Goal: Information Seeking & Learning: Learn about a topic

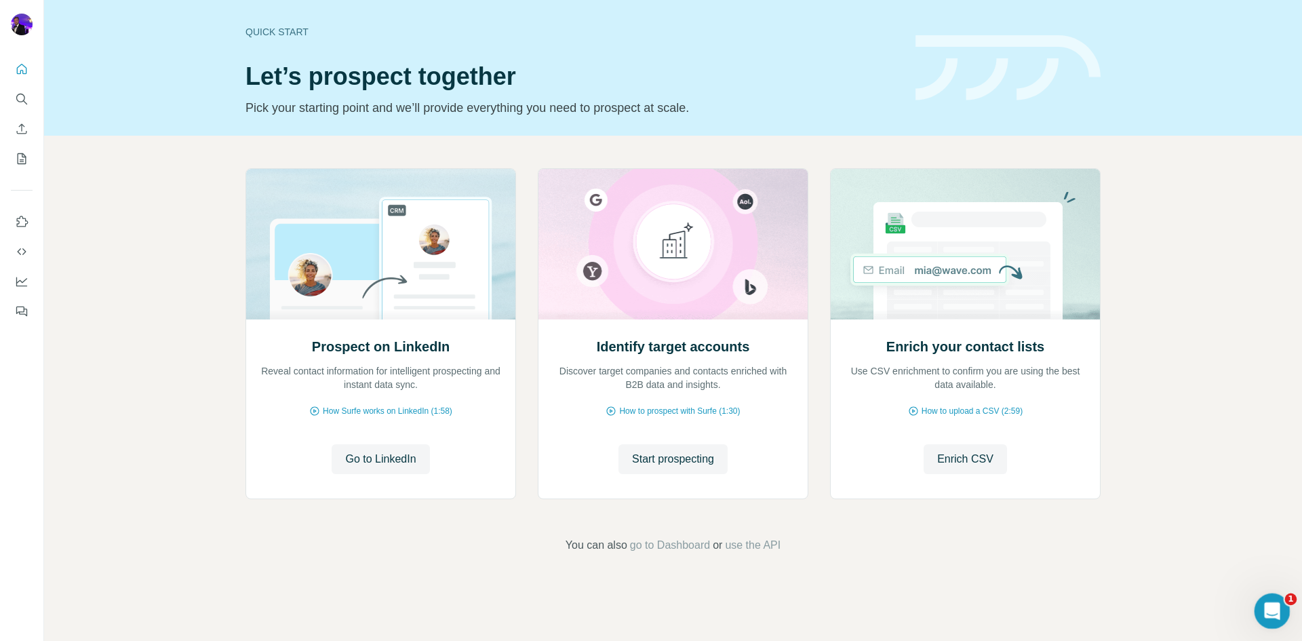
click at [1271, 615] on icon "Open Intercom Messenger" at bounding box center [1270, 609] width 22 height 22
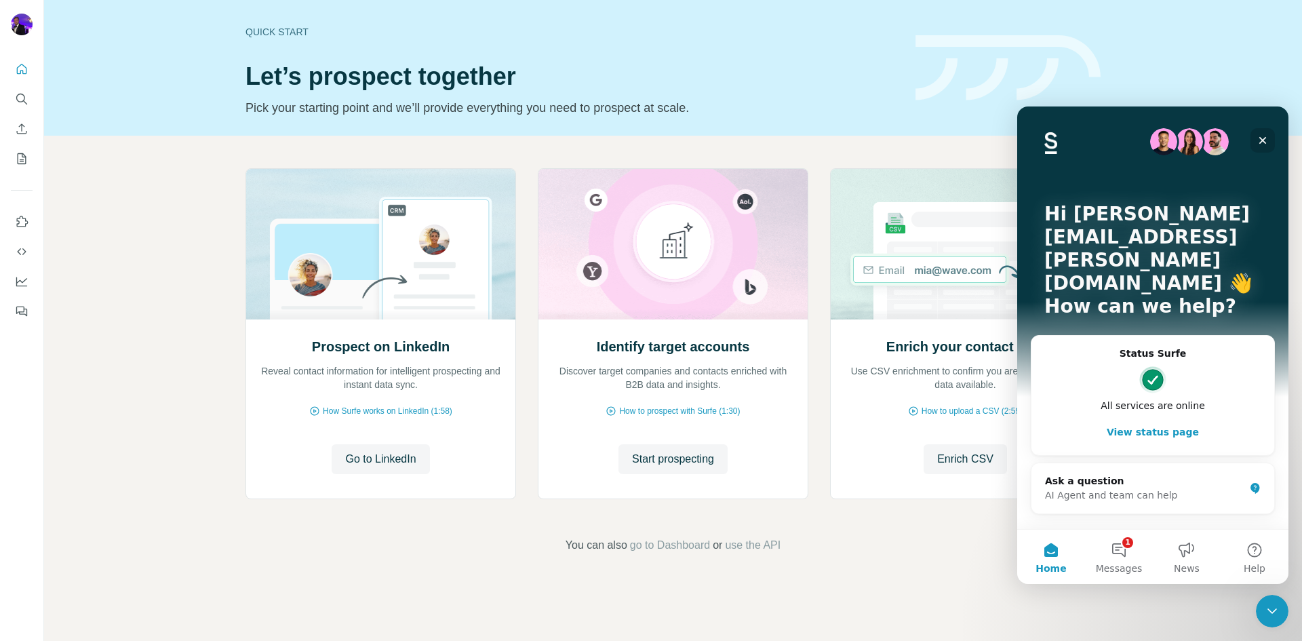
click at [1264, 135] on icon "Close" at bounding box center [1262, 140] width 11 height 11
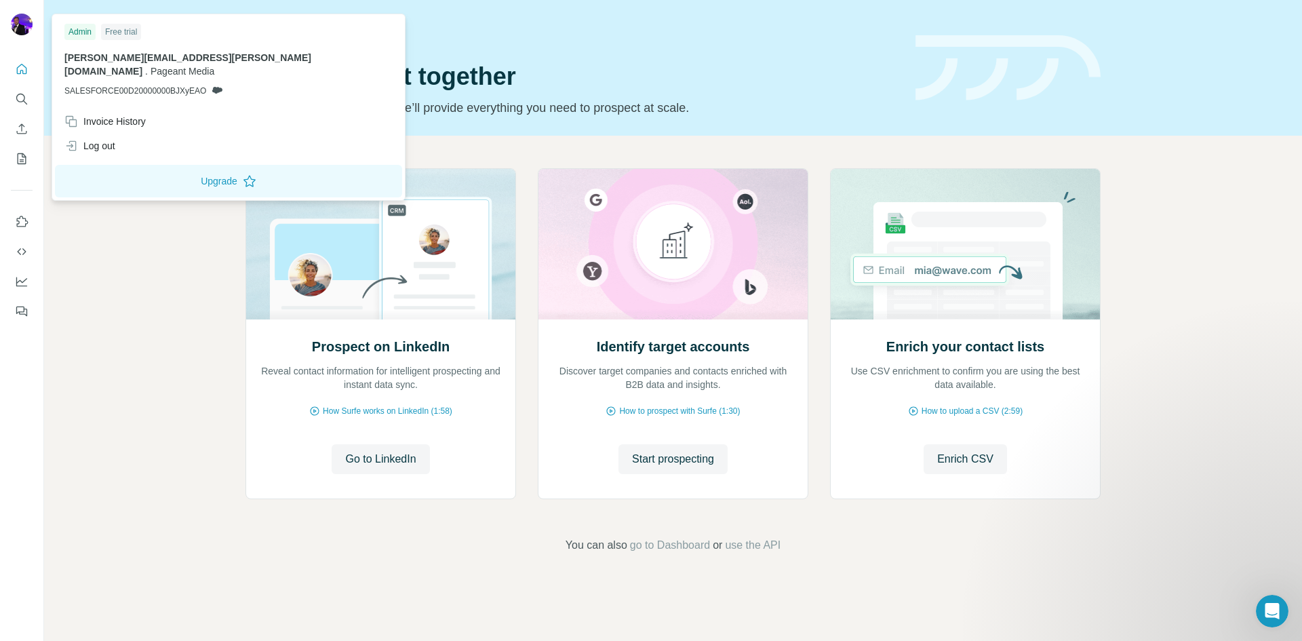
click at [31, 26] on img at bounding box center [22, 25] width 22 height 22
click at [25, 70] on icon "Quick start" at bounding box center [22, 69] width 14 height 14
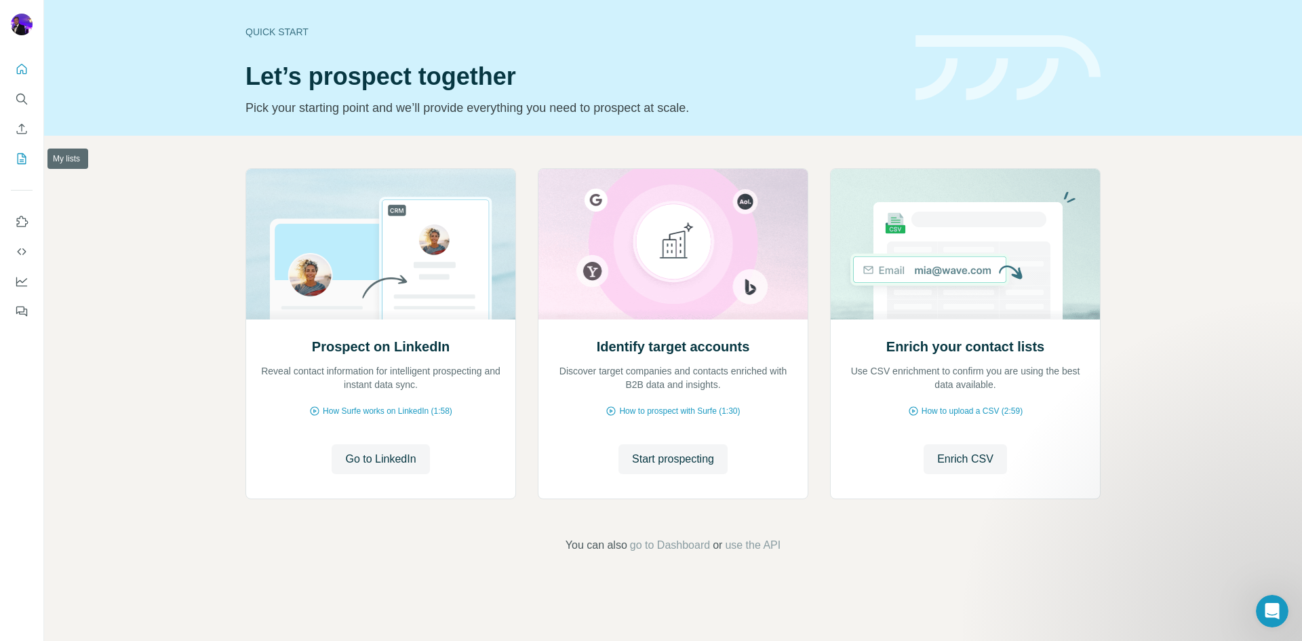
click at [21, 160] on icon "My lists" at bounding box center [23, 157] width 7 height 9
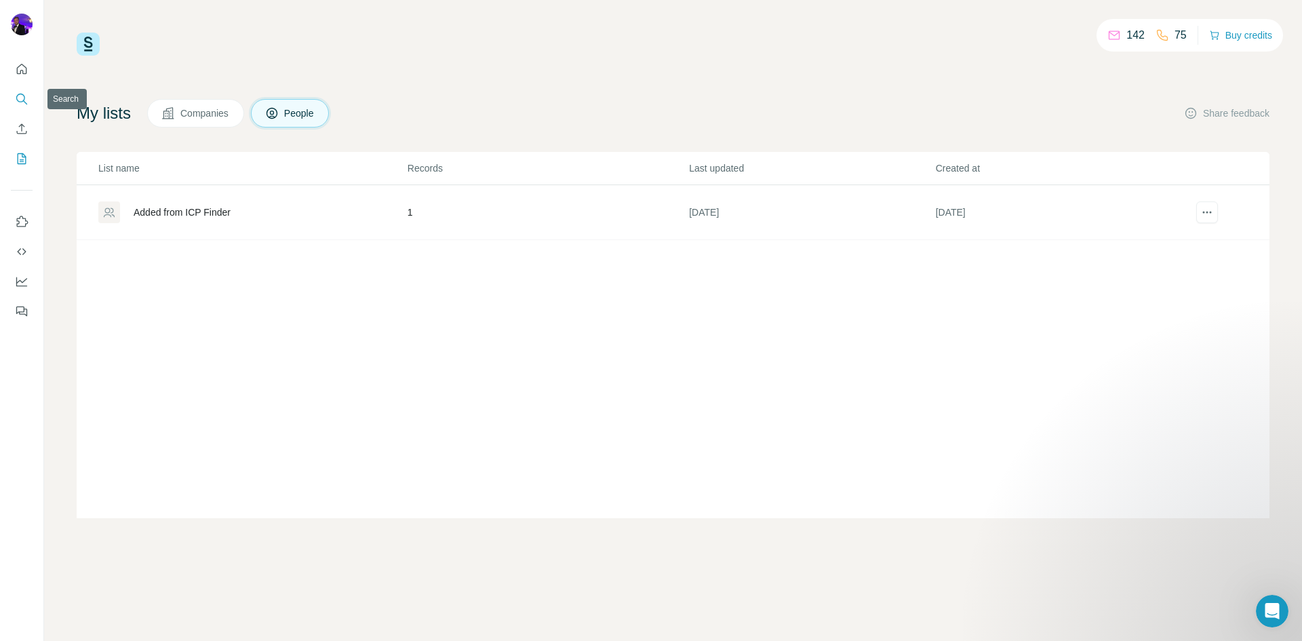
click at [19, 96] on icon "Search" at bounding box center [22, 99] width 14 height 14
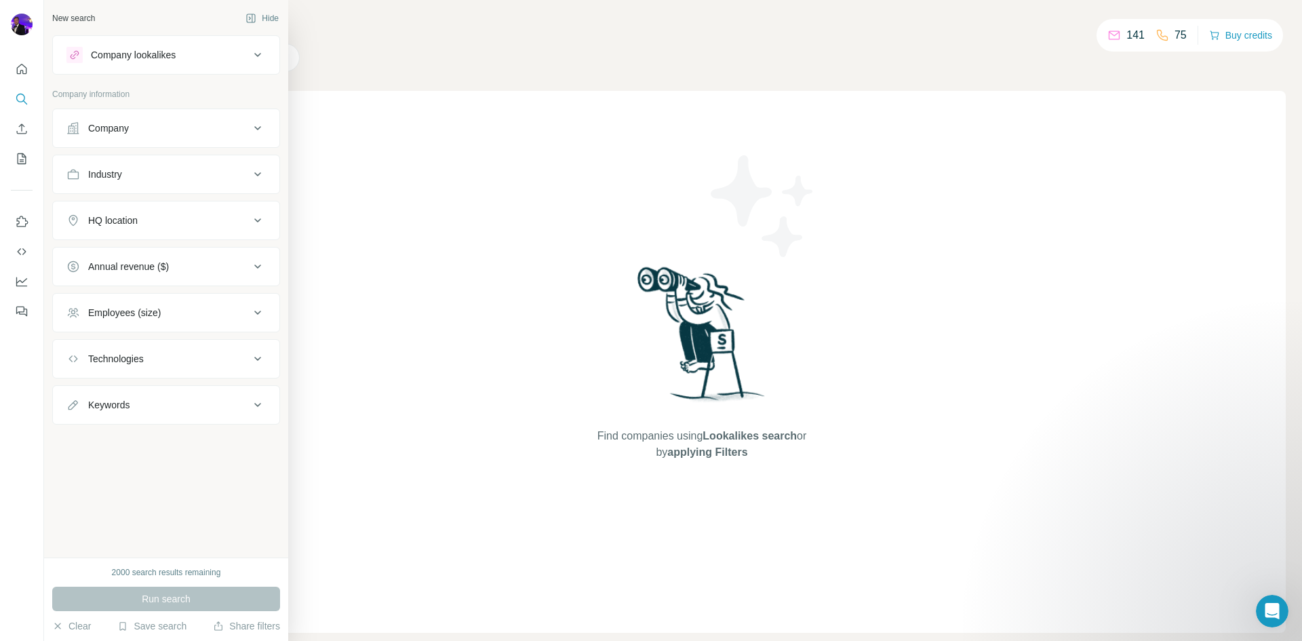
click at [71, 55] on icon at bounding box center [74, 54] width 11 height 11
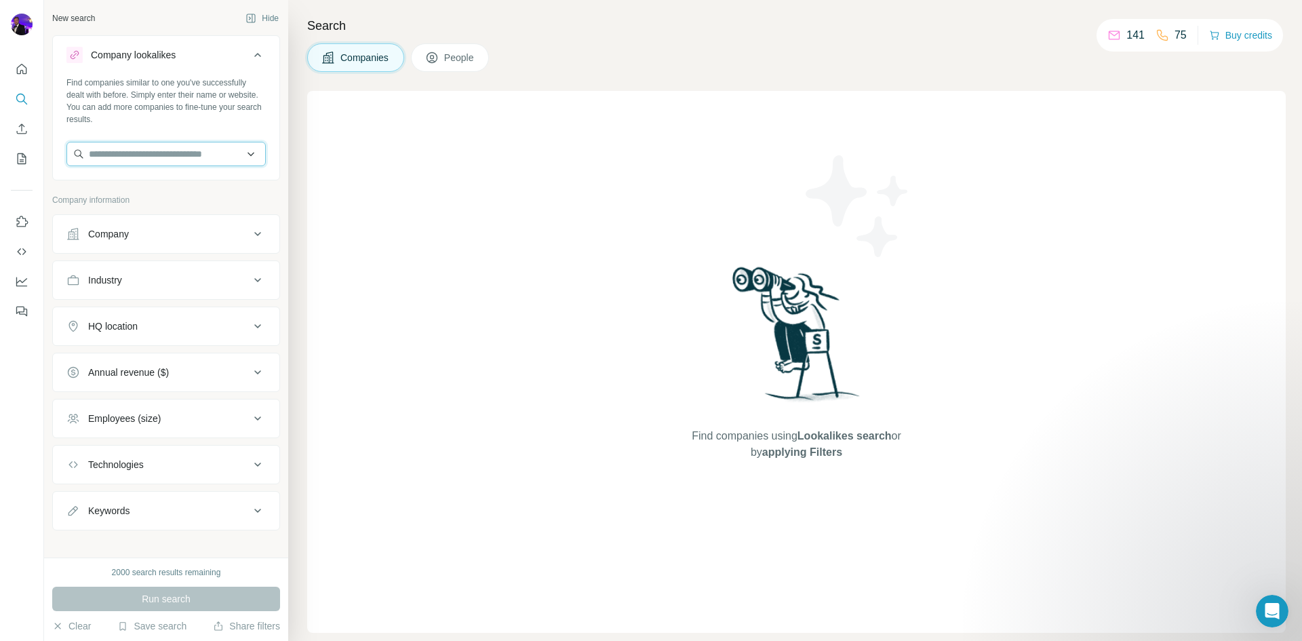
click at [188, 158] on input "text" at bounding box center [165, 154] width 199 height 24
click at [159, 155] on input "text" at bounding box center [165, 154] width 199 height 24
paste input "**********"
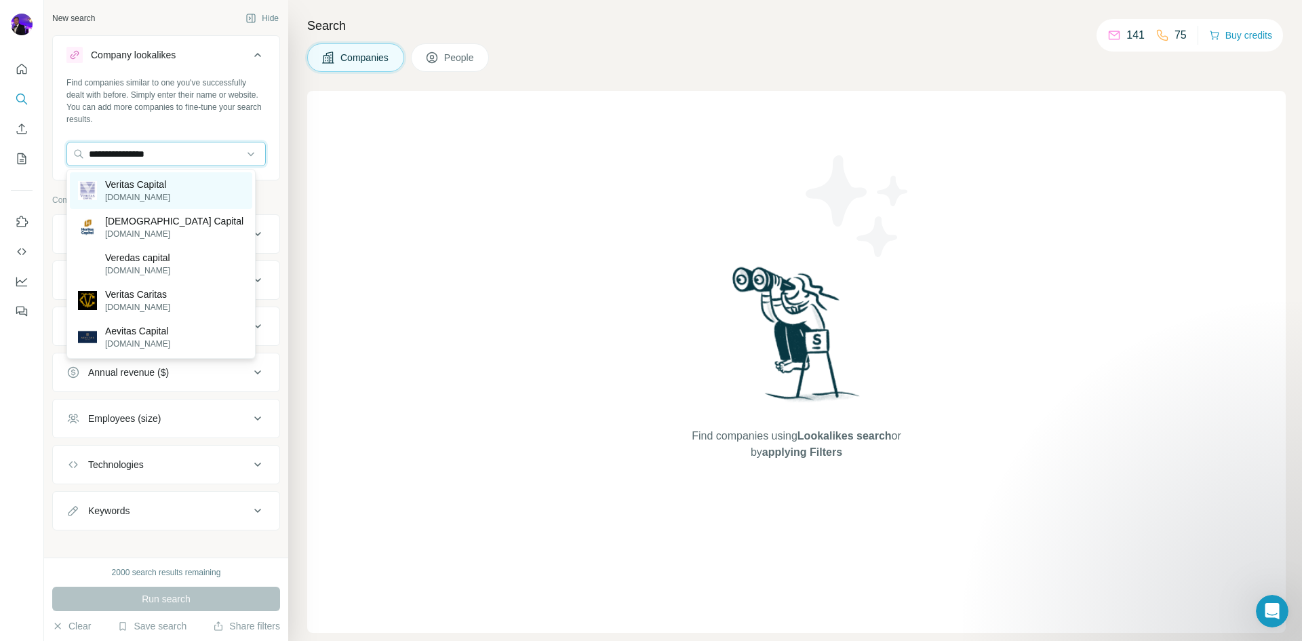
type input "**********"
click at [158, 189] on p "Veritas Capital" at bounding box center [137, 185] width 65 height 14
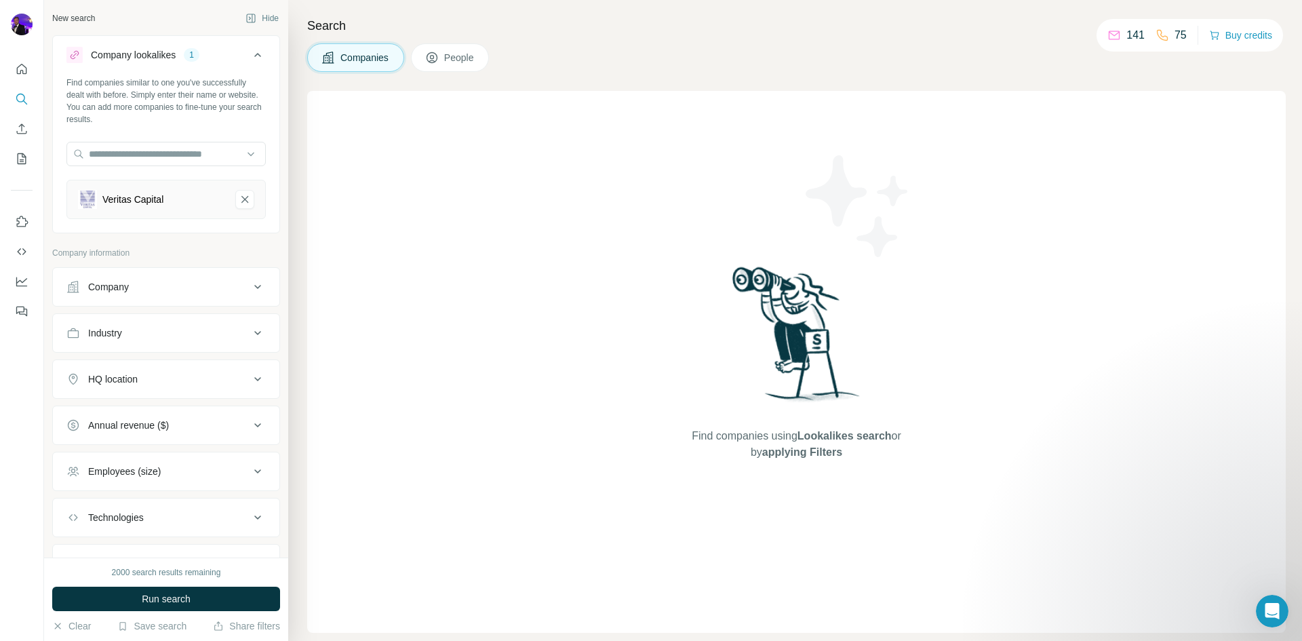
click at [220, 318] on button "Industry" at bounding box center [166, 333] width 226 height 33
click at [189, 365] on input at bounding box center [158, 366] width 167 height 15
click at [188, 365] on input at bounding box center [158, 366] width 167 height 15
click at [247, 248] on p "Company information" at bounding box center [166, 253] width 228 height 12
click at [235, 289] on div "Company" at bounding box center [157, 287] width 183 height 14
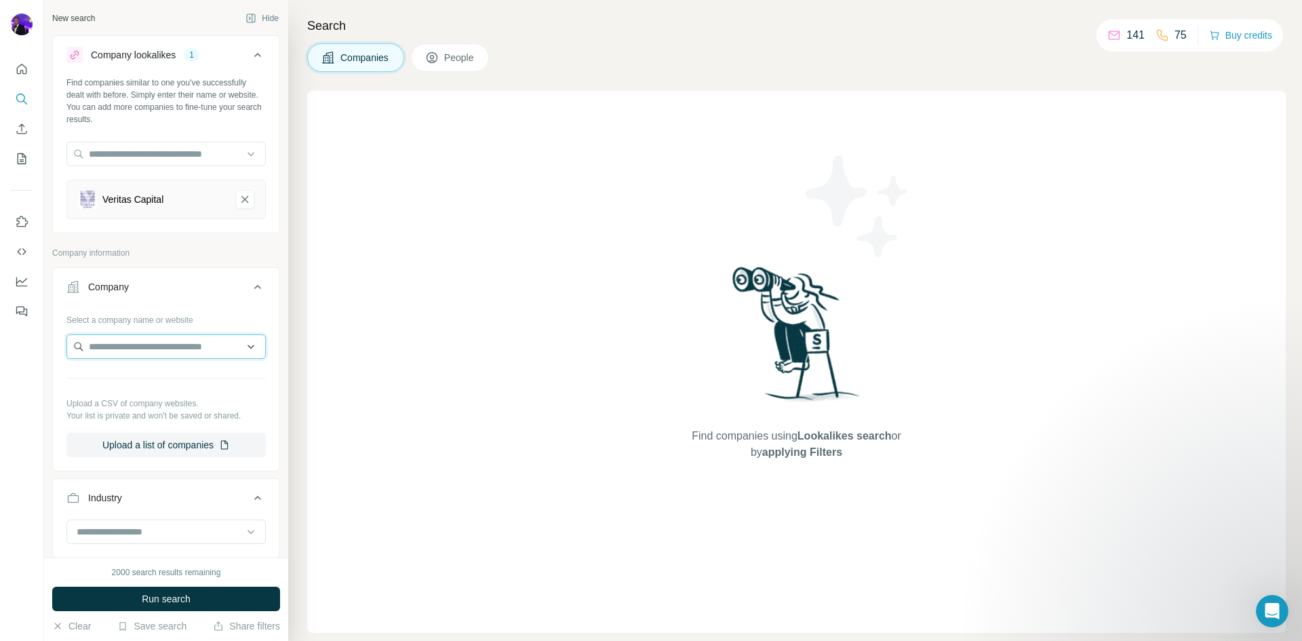
click at [230, 349] on input "text" at bounding box center [165, 346] width 199 height 24
click at [249, 285] on icon at bounding box center [257, 287] width 16 height 16
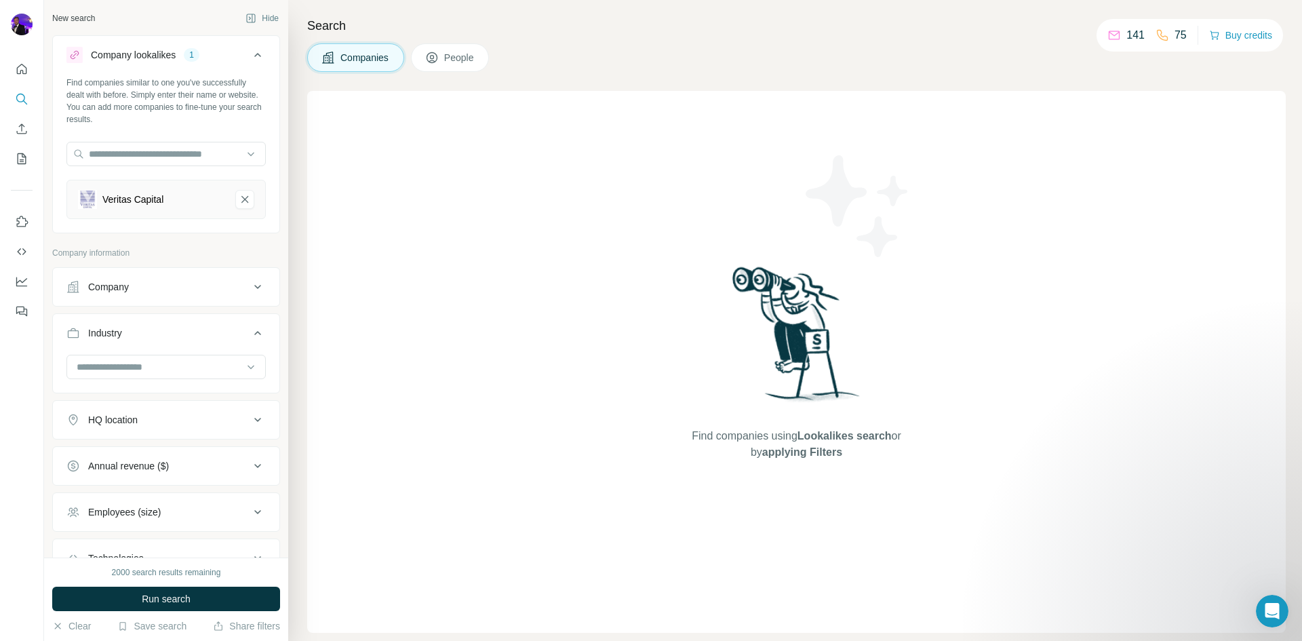
click at [142, 293] on button "Company" at bounding box center [166, 286] width 226 height 33
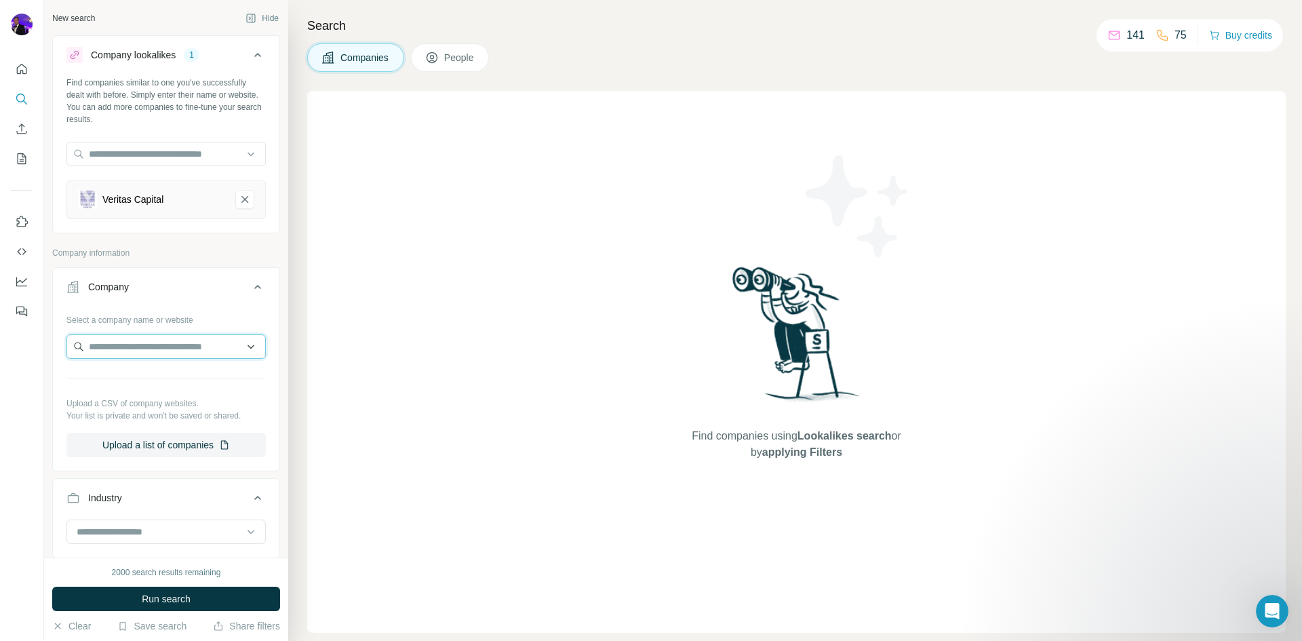
click at [132, 357] on input "text" at bounding box center [165, 346] width 199 height 24
paste input "**********"
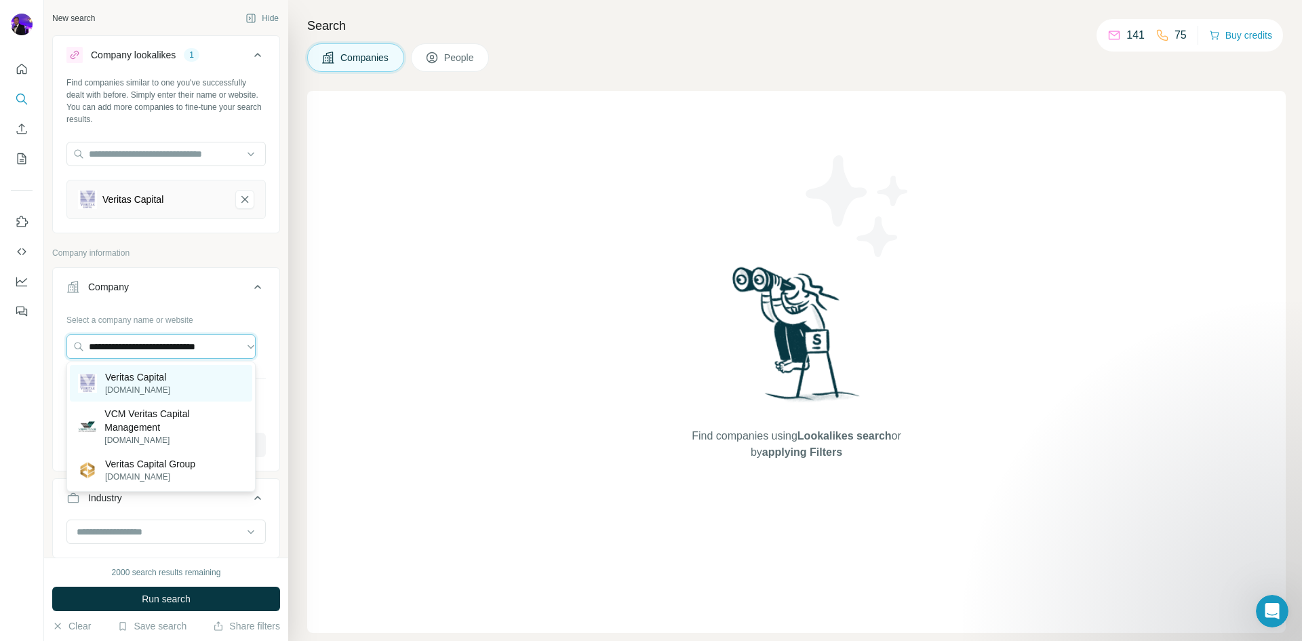
type input "**********"
click at [137, 378] on p "Veritas Capital" at bounding box center [137, 377] width 65 height 14
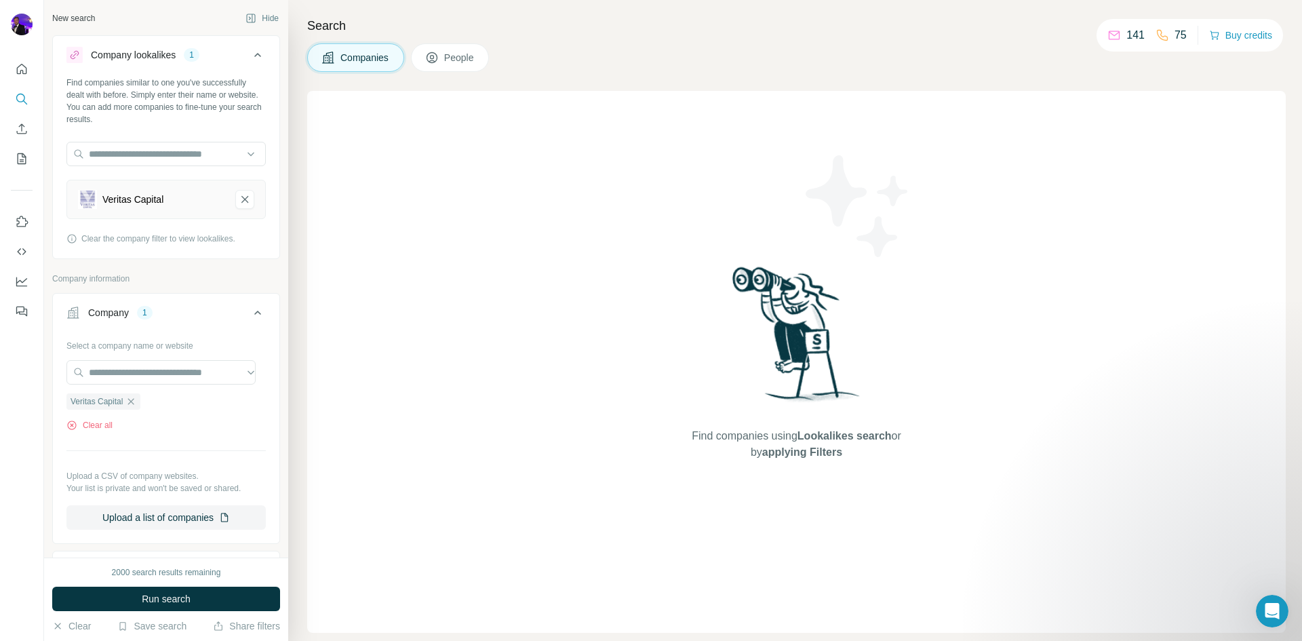
click at [256, 310] on button "Company 1" at bounding box center [166, 315] width 226 height 38
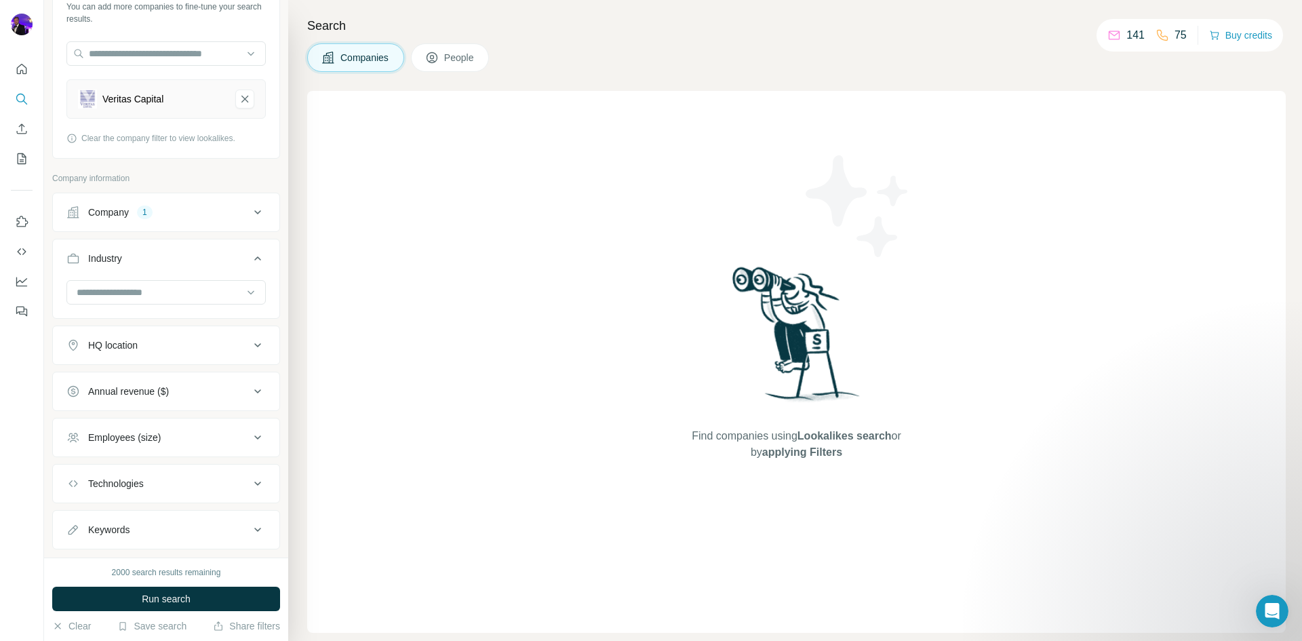
scroll to position [130, 0]
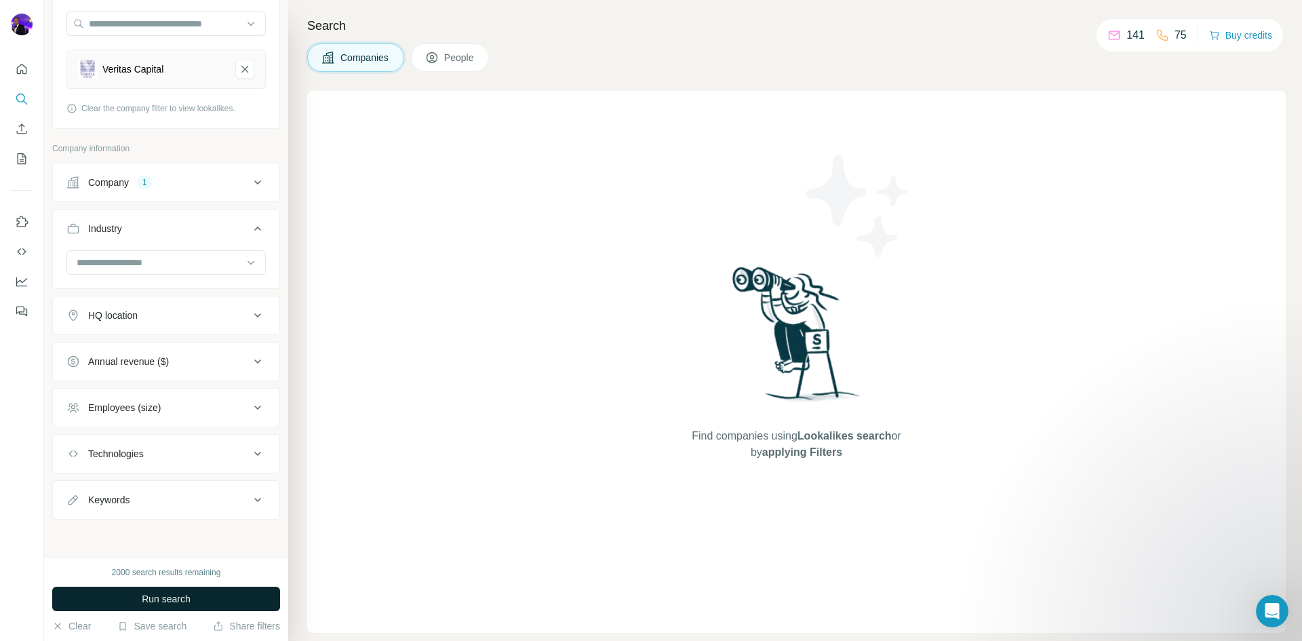
click at [183, 595] on span "Run search" at bounding box center [166, 599] width 49 height 14
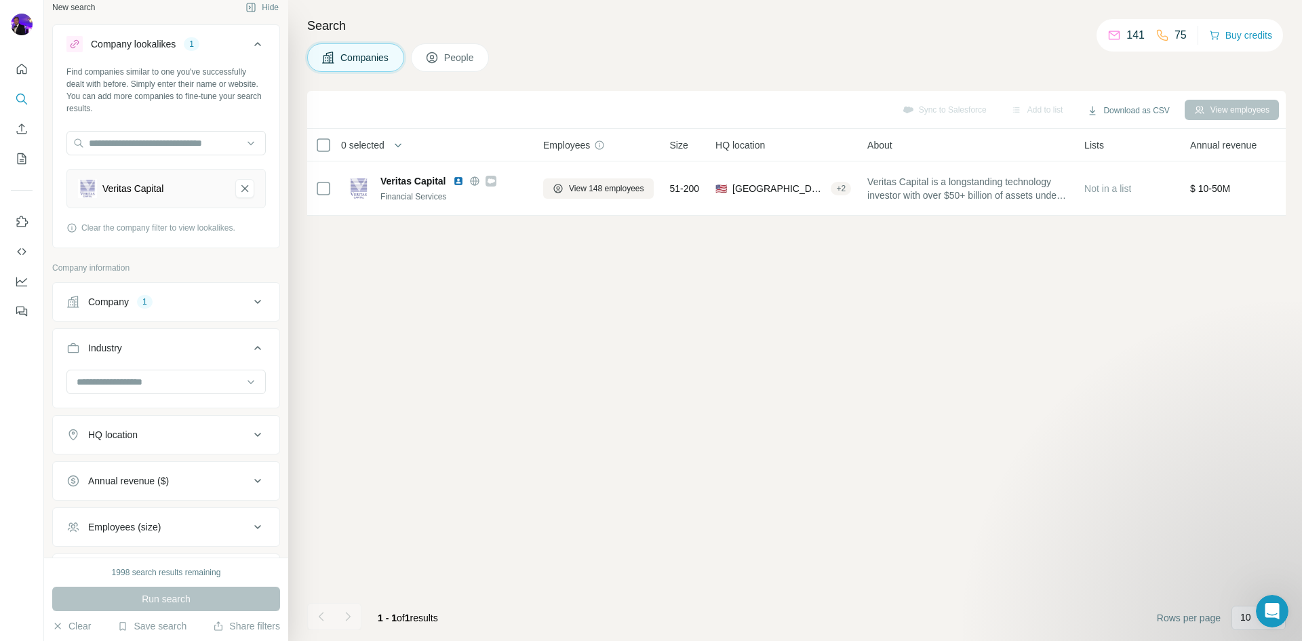
scroll to position [0, 0]
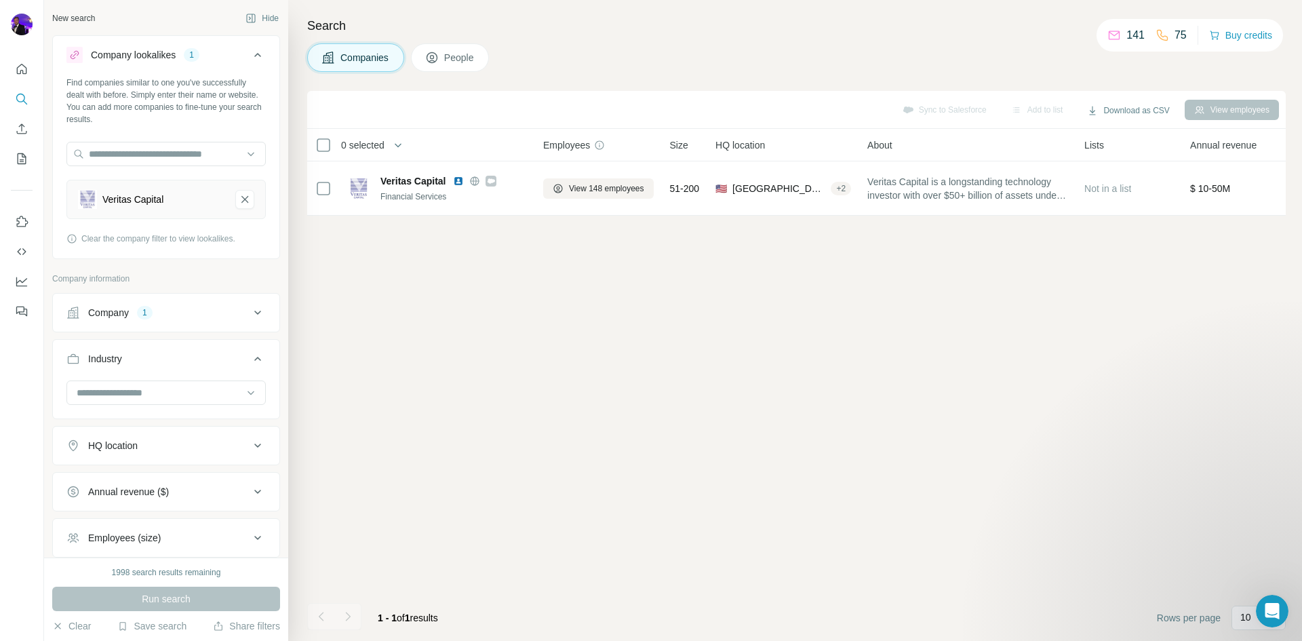
click at [249, 308] on icon at bounding box center [257, 312] width 16 height 16
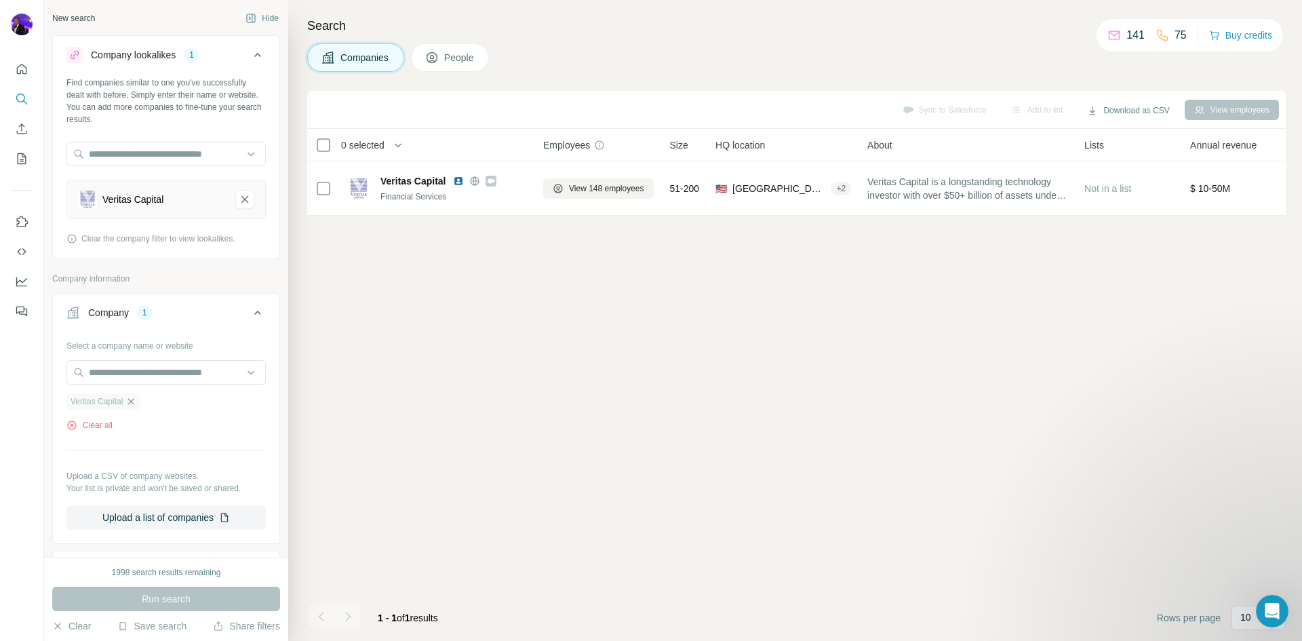
click at [133, 403] on icon "button" at bounding box center [130, 401] width 11 height 11
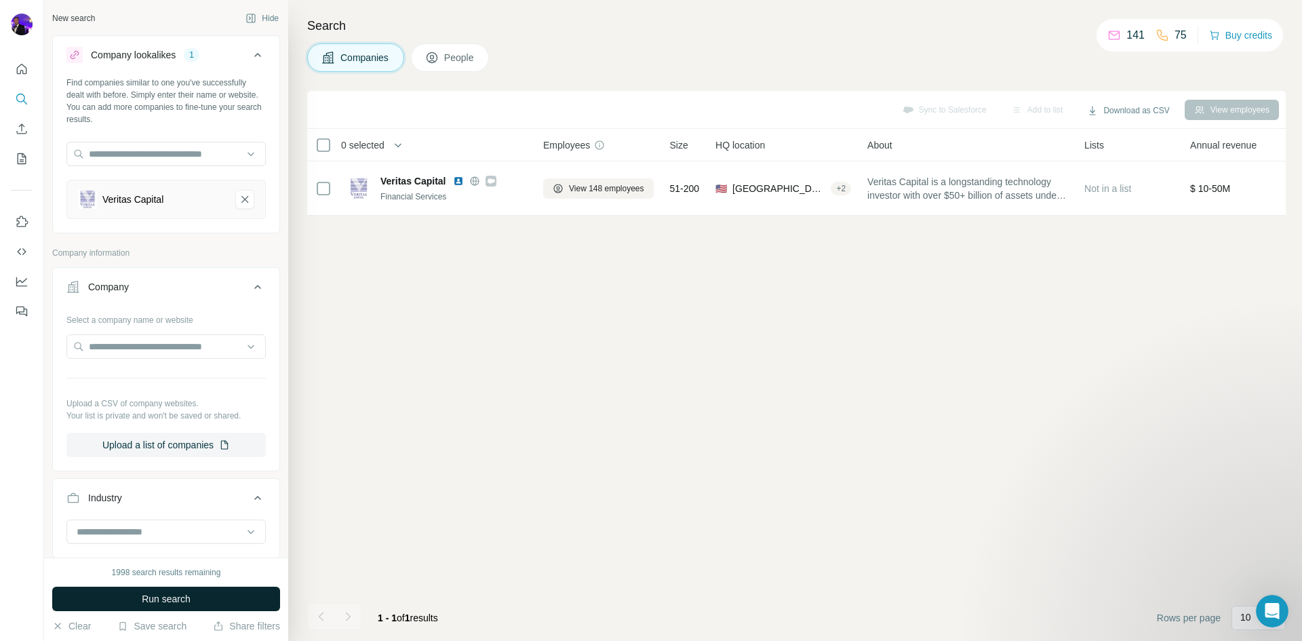
click at [169, 596] on span "Run search" at bounding box center [166, 599] width 49 height 14
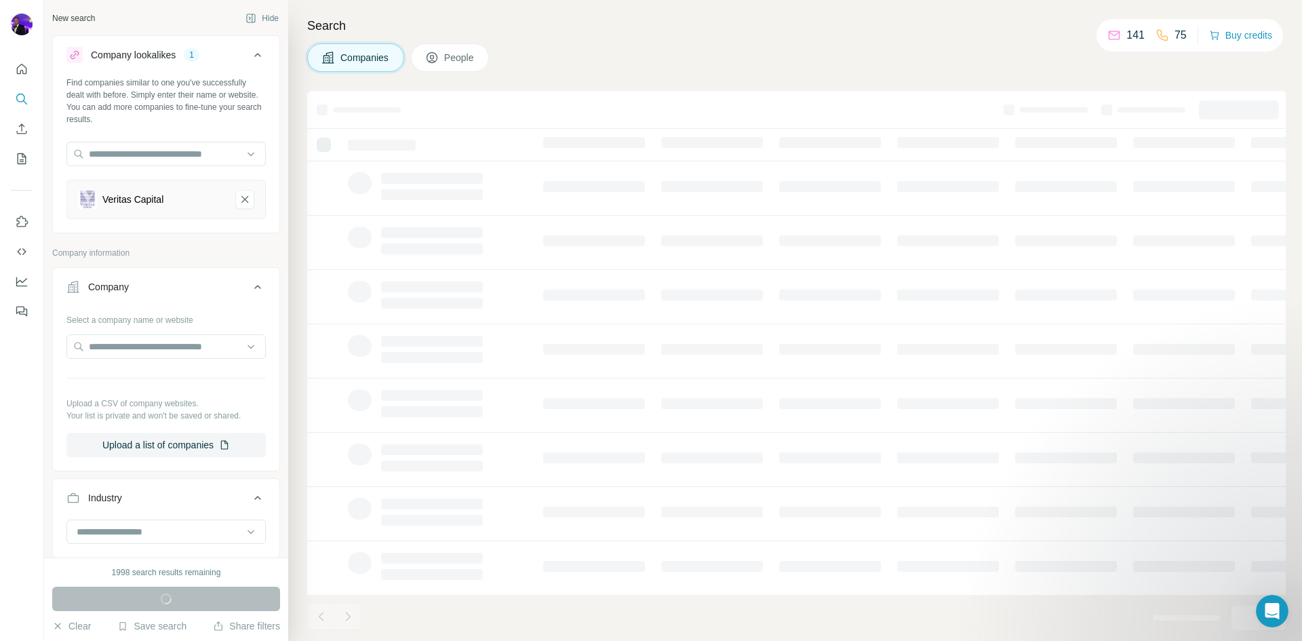
click at [249, 284] on icon at bounding box center [257, 287] width 16 height 16
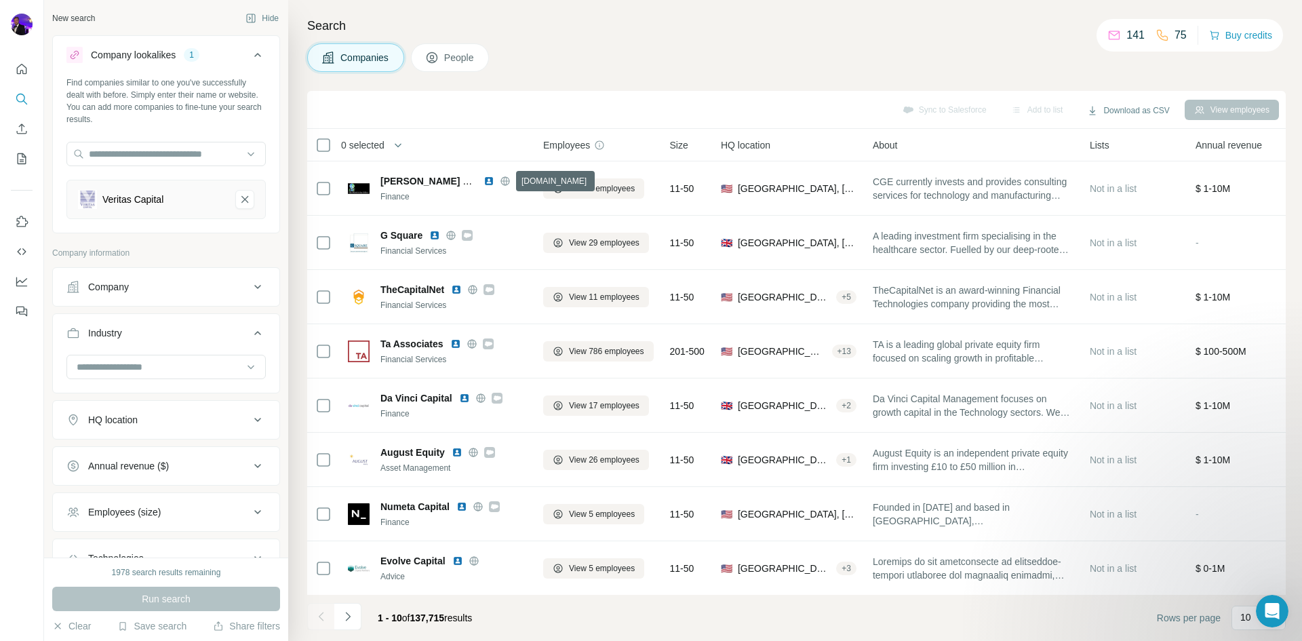
drag, startPoint x: 505, startPoint y: 180, endPoint x: 584, endPoint y: 64, distance: 140.6
click at [584, 64] on div "Companies People" at bounding box center [796, 57] width 978 height 28
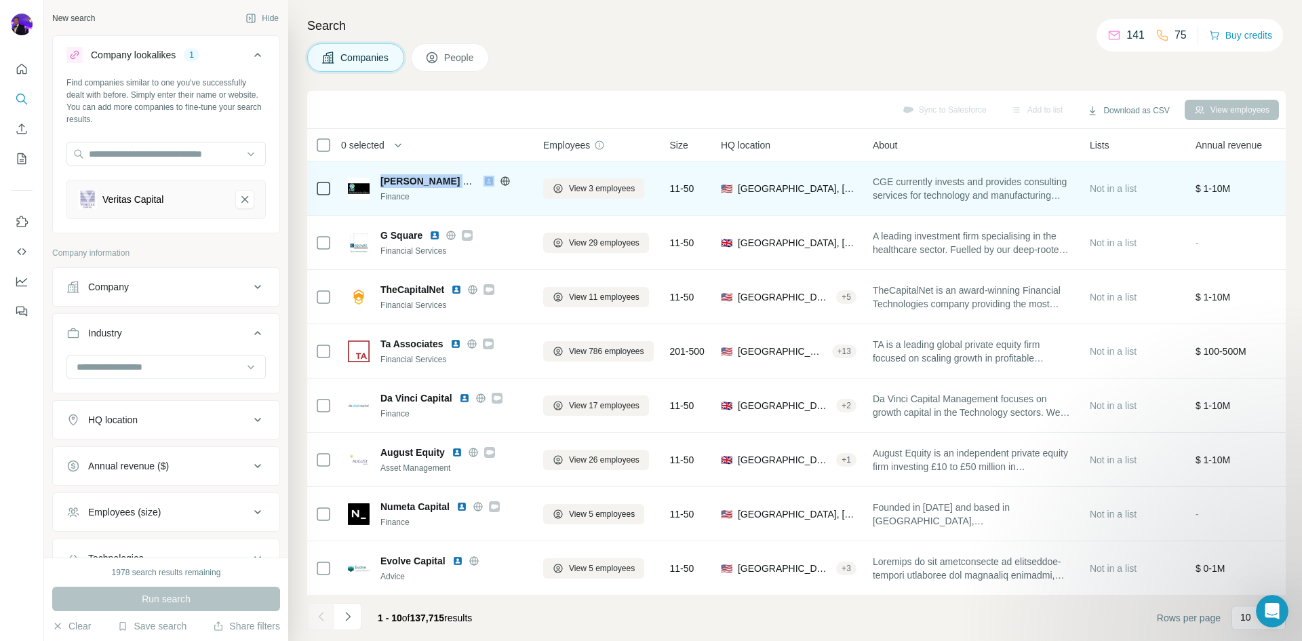
drag, startPoint x: 380, startPoint y: 178, endPoint x: 490, endPoint y: 175, distance: 109.8
click at [490, 175] on div "[PERSON_NAME] Global Enterprise" at bounding box center [453, 181] width 146 height 14
click at [487, 182] on img at bounding box center [488, 181] width 11 height 11
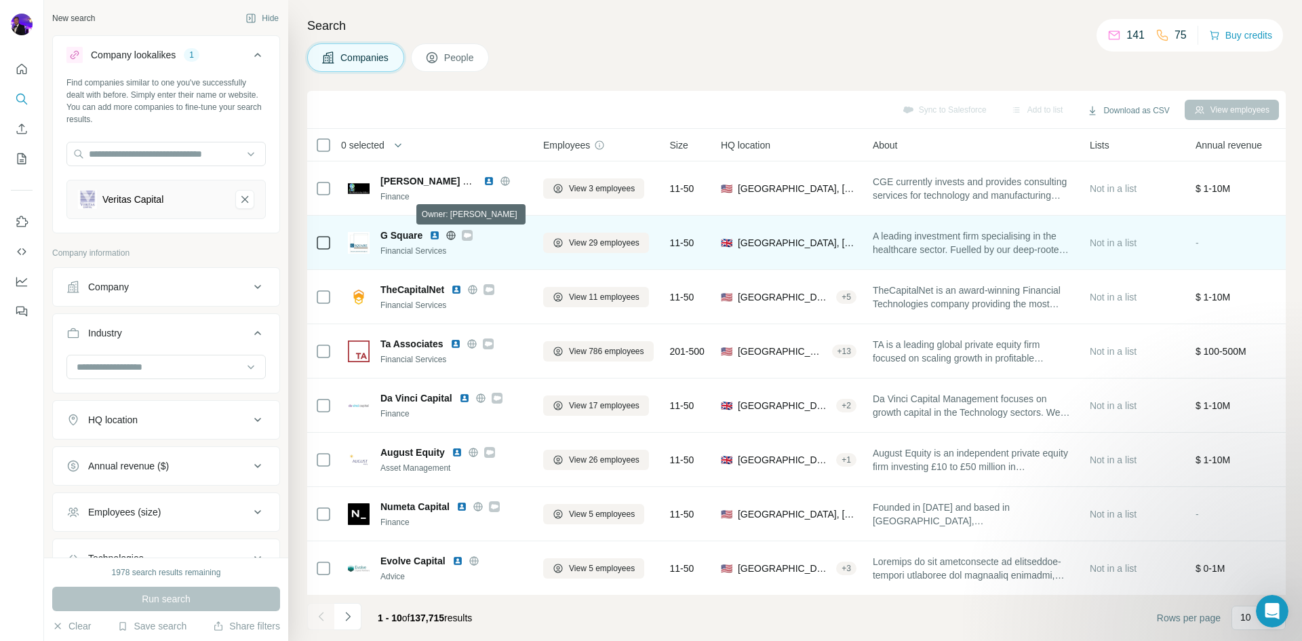
click at [468, 236] on icon at bounding box center [467, 235] width 7 height 5
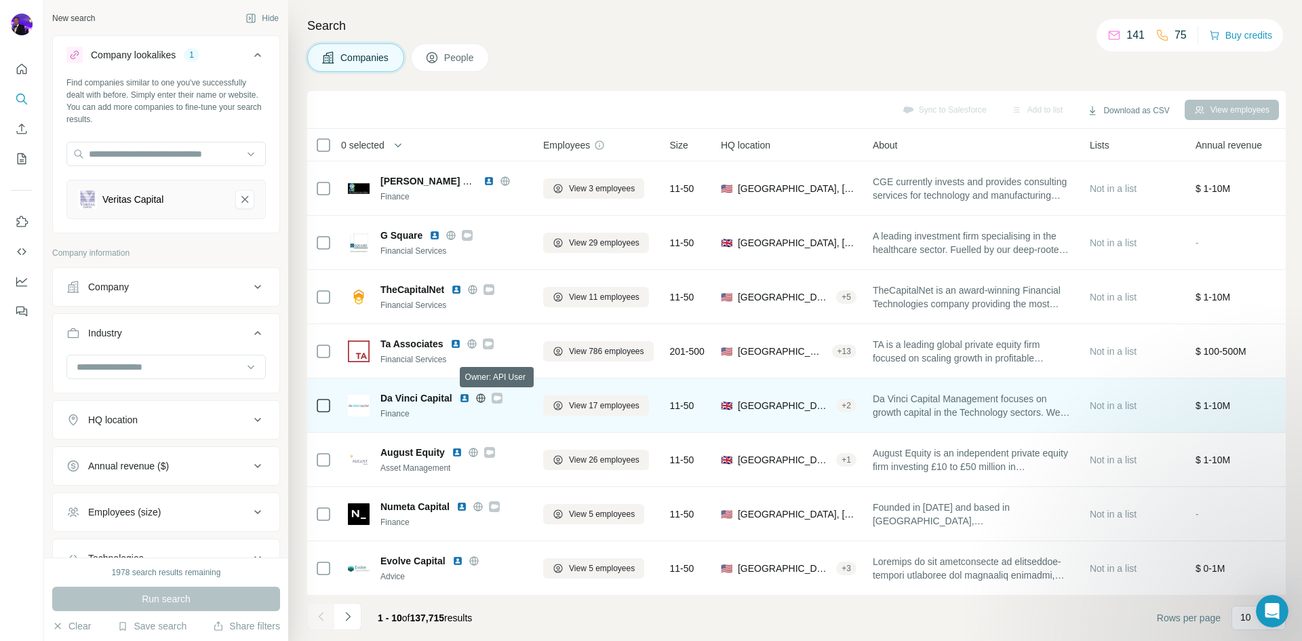
click at [499, 397] on icon at bounding box center [496, 397] width 7 height 5
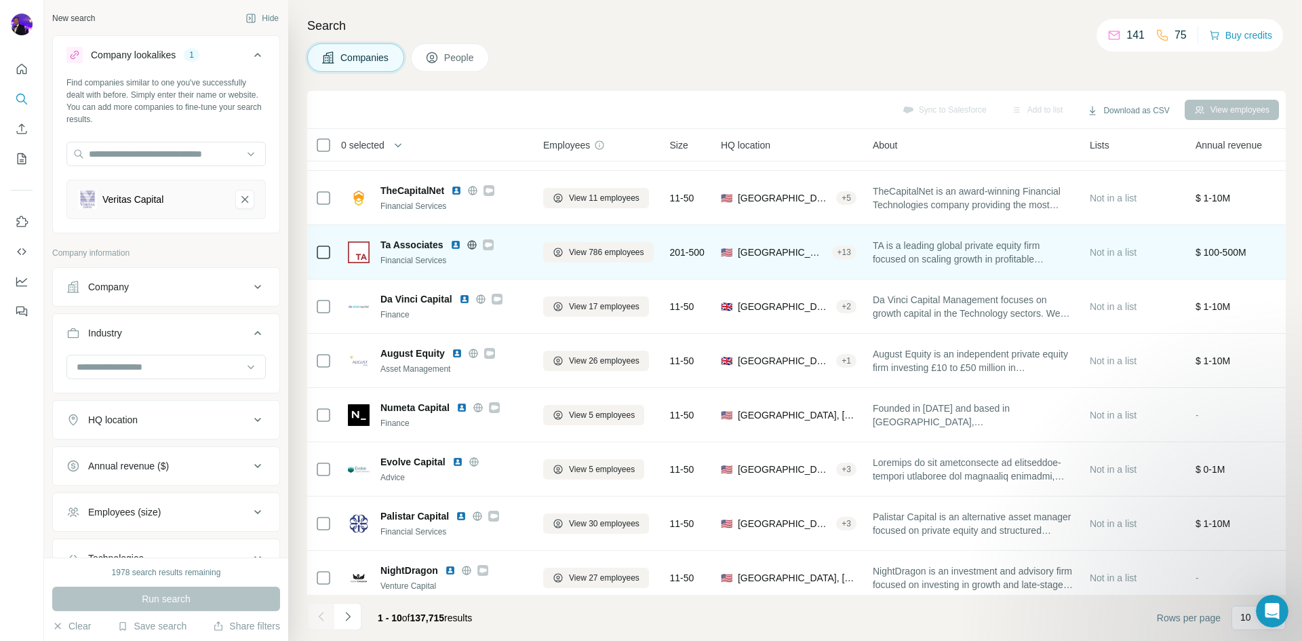
scroll to position [116, 0]
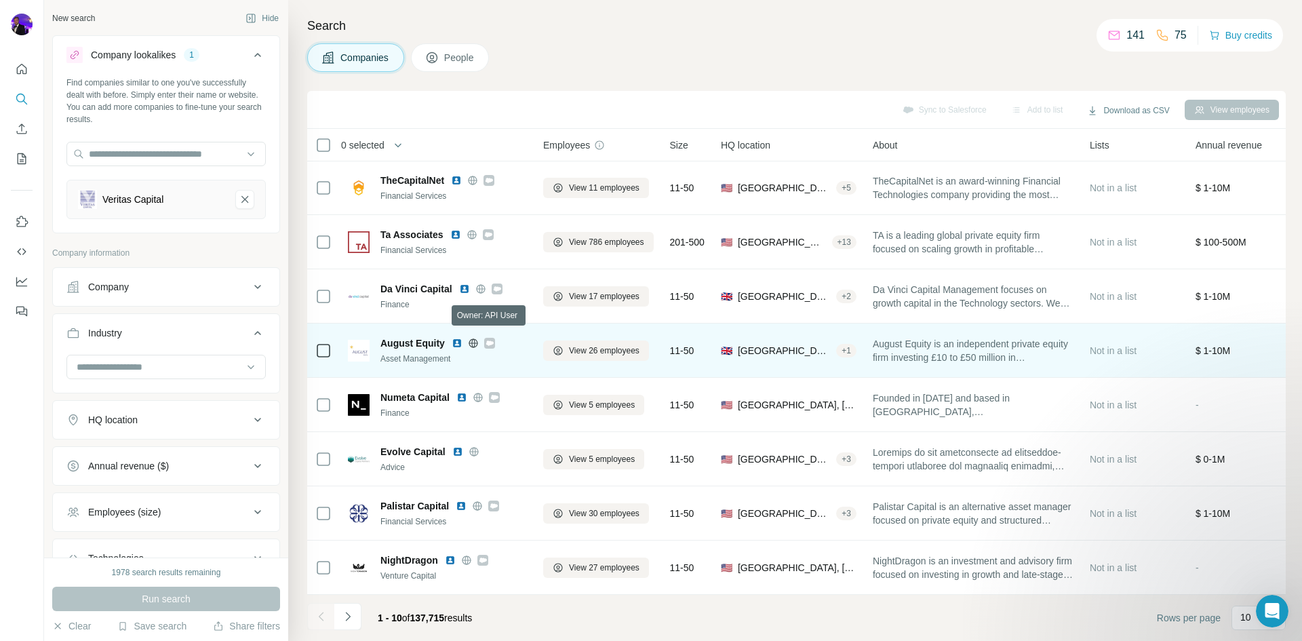
click at [488, 340] on icon at bounding box center [489, 342] width 7 height 5
click at [594, 344] on span "View 26 employees" at bounding box center [604, 350] width 70 height 12
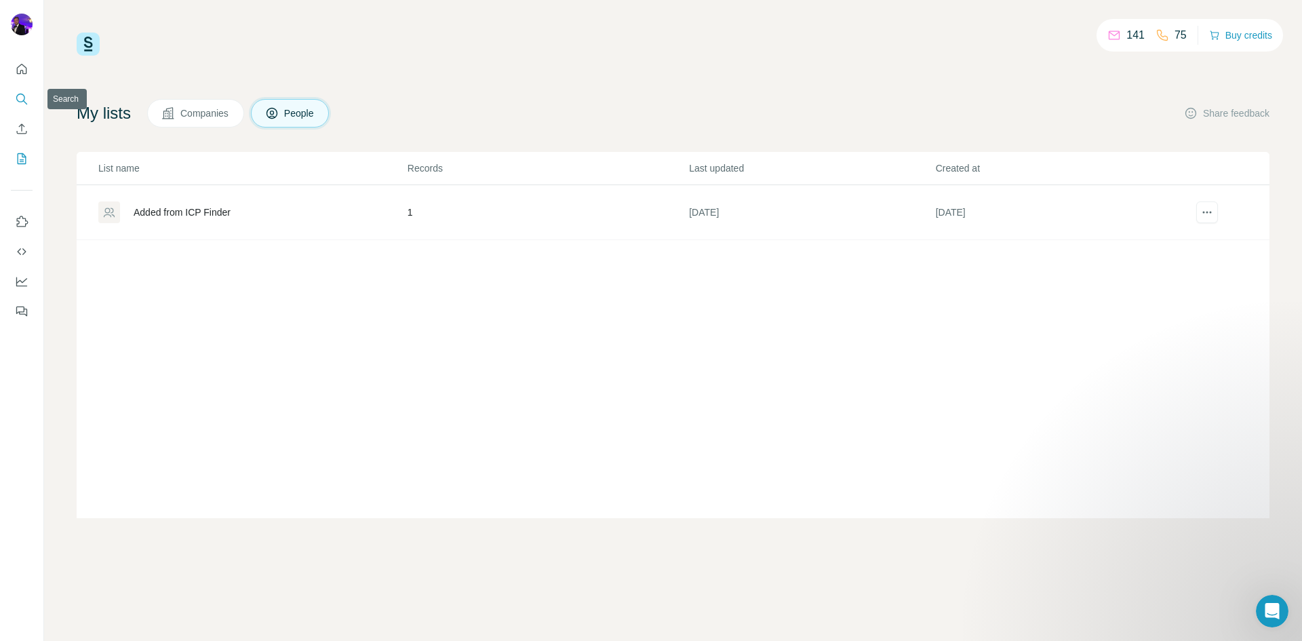
click at [22, 98] on icon "Search" at bounding box center [22, 99] width 14 height 14
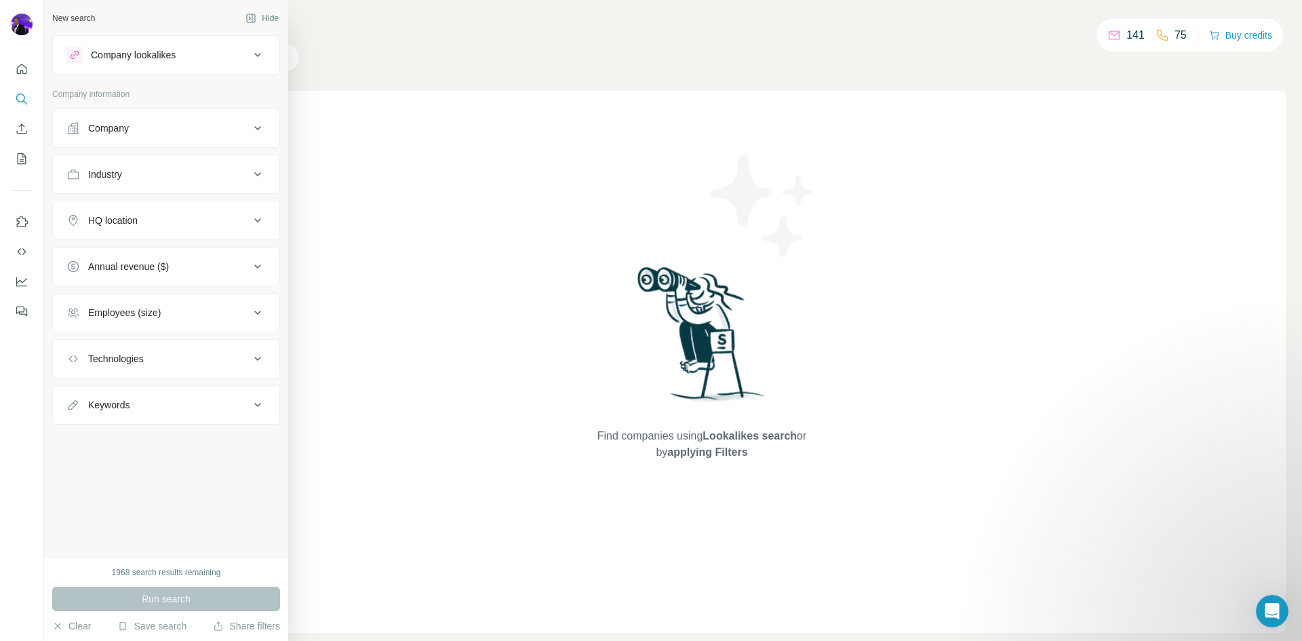
click at [151, 56] on div "Company lookalikes" at bounding box center [133, 55] width 85 height 14
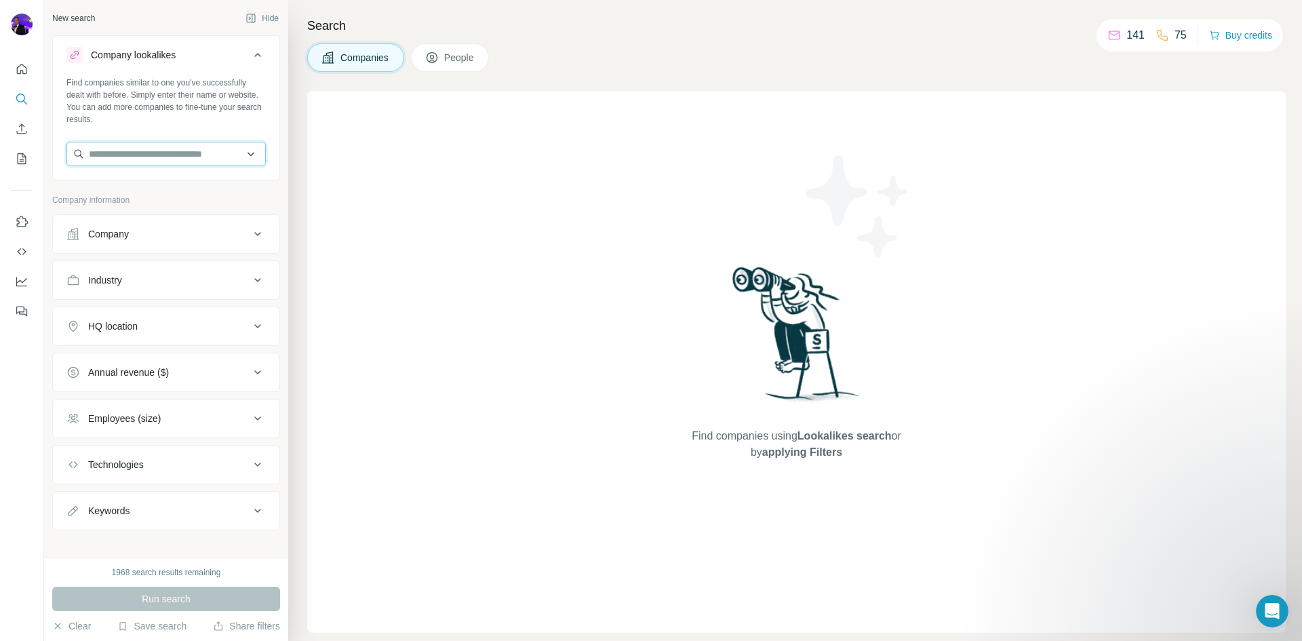
click at [147, 157] on input "text" at bounding box center [165, 154] width 199 height 24
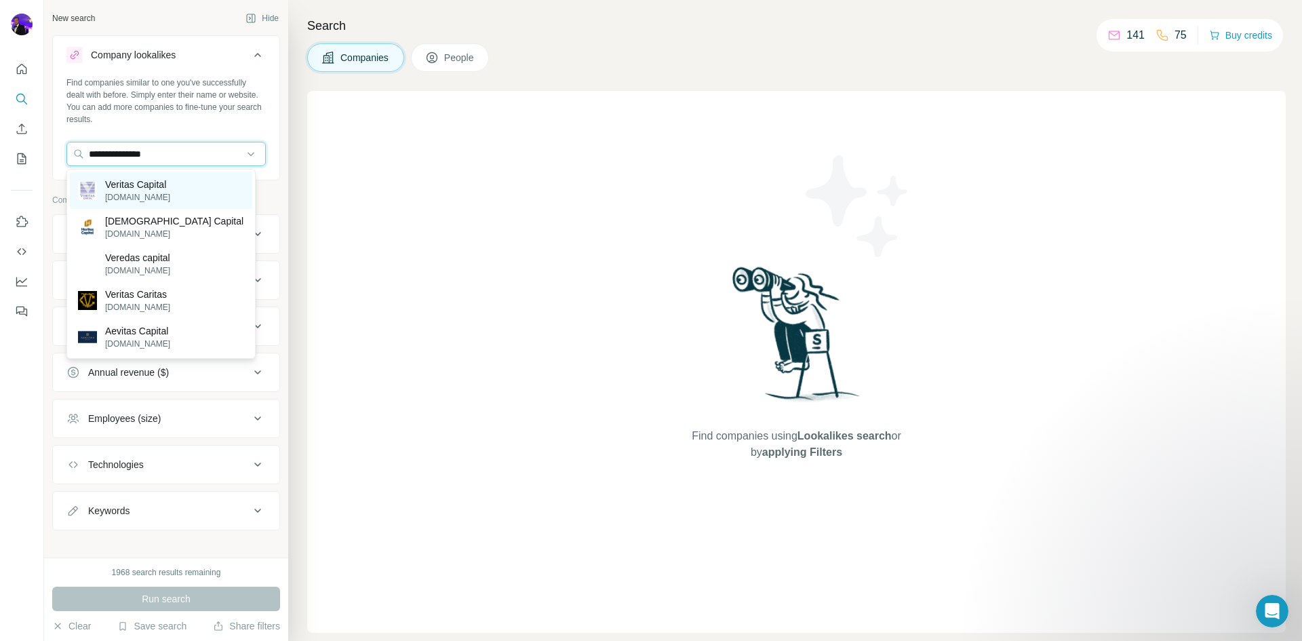
type input "**********"
click at [170, 188] on p "Veritas Capital" at bounding box center [137, 185] width 65 height 14
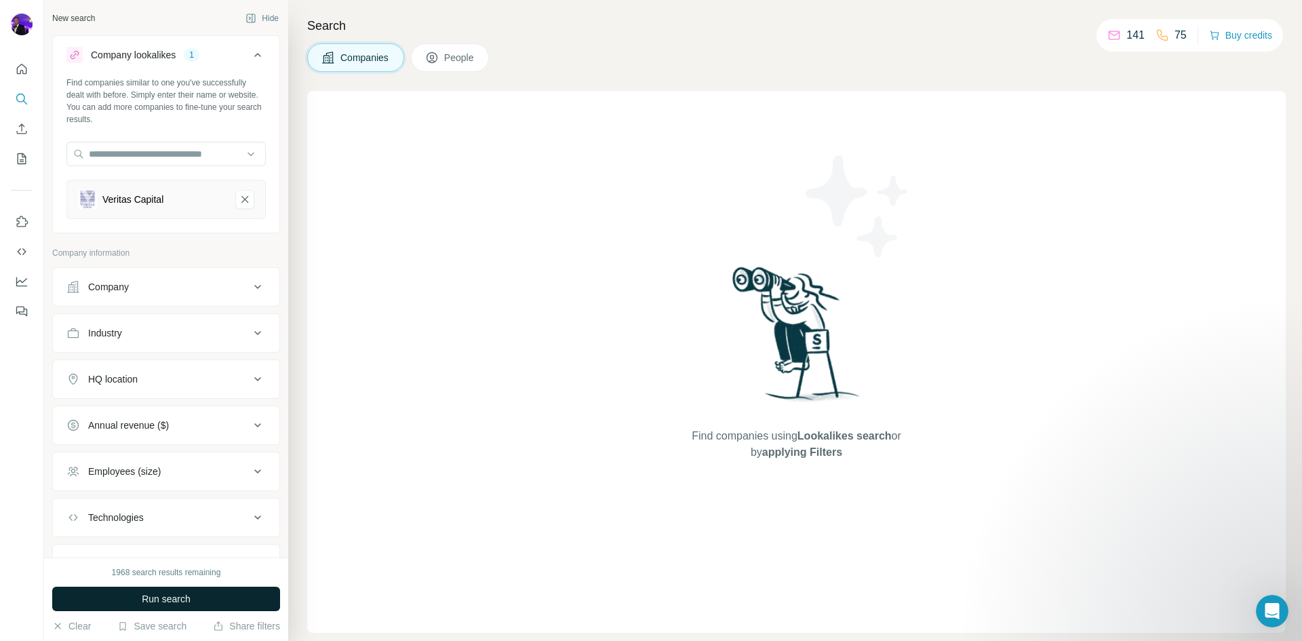
click at [174, 600] on span "Run search" at bounding box center [166, 599] width 49 height 14
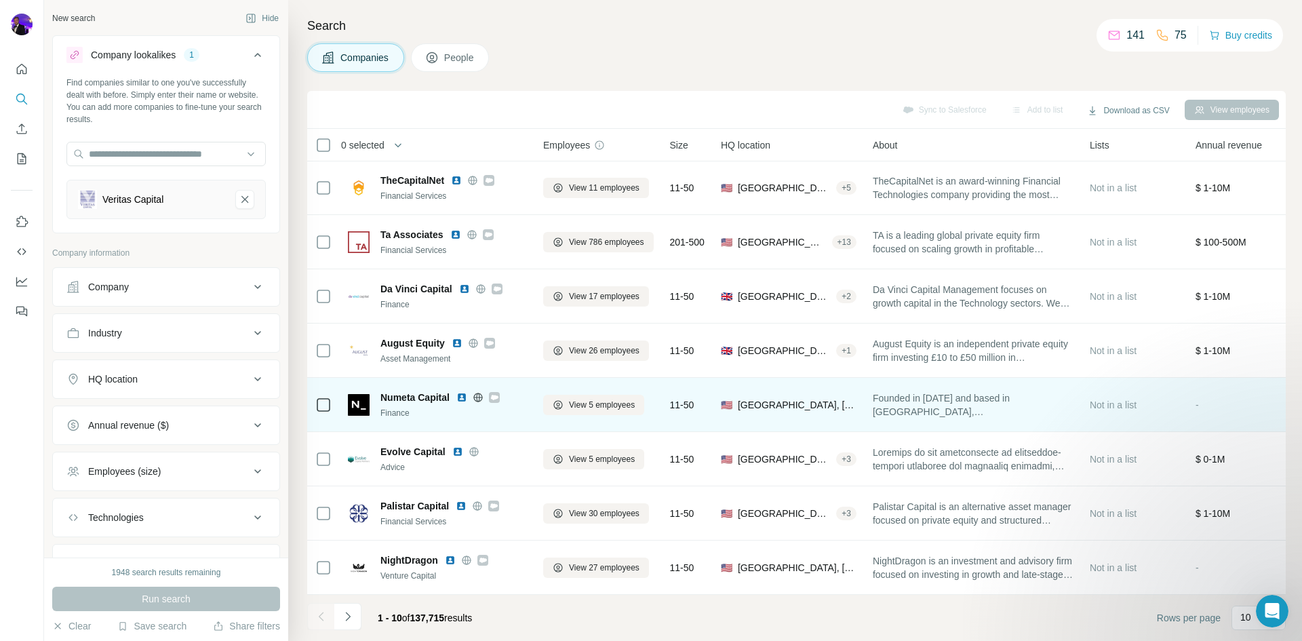
scroll to position [116, 0]
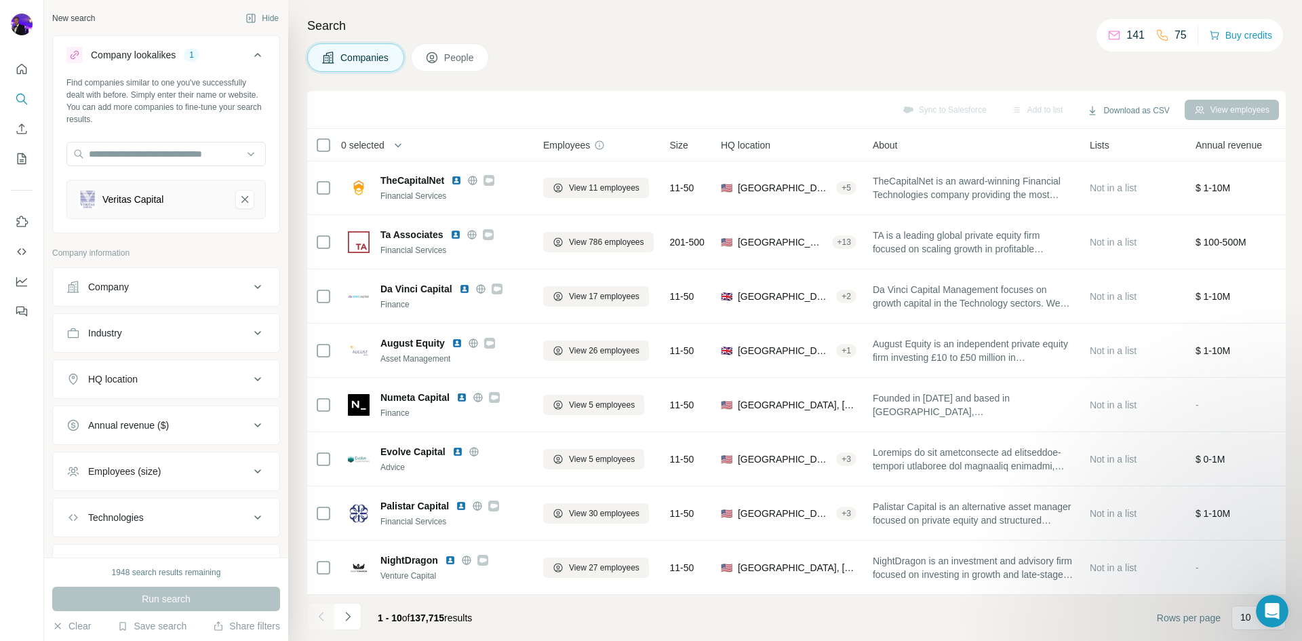
drag, startPoint x: 453, startPoint y: 614, endPoint x: 401, endPoint y: 613, distance: 52.2
click at [401, 613] on span "1 - 10 of 137,715 results" at bounding box center [425, 617] width 94 height 11
click at [639, 44] on div "Companies People" at bounding box center [796, 57] width 978 height 28
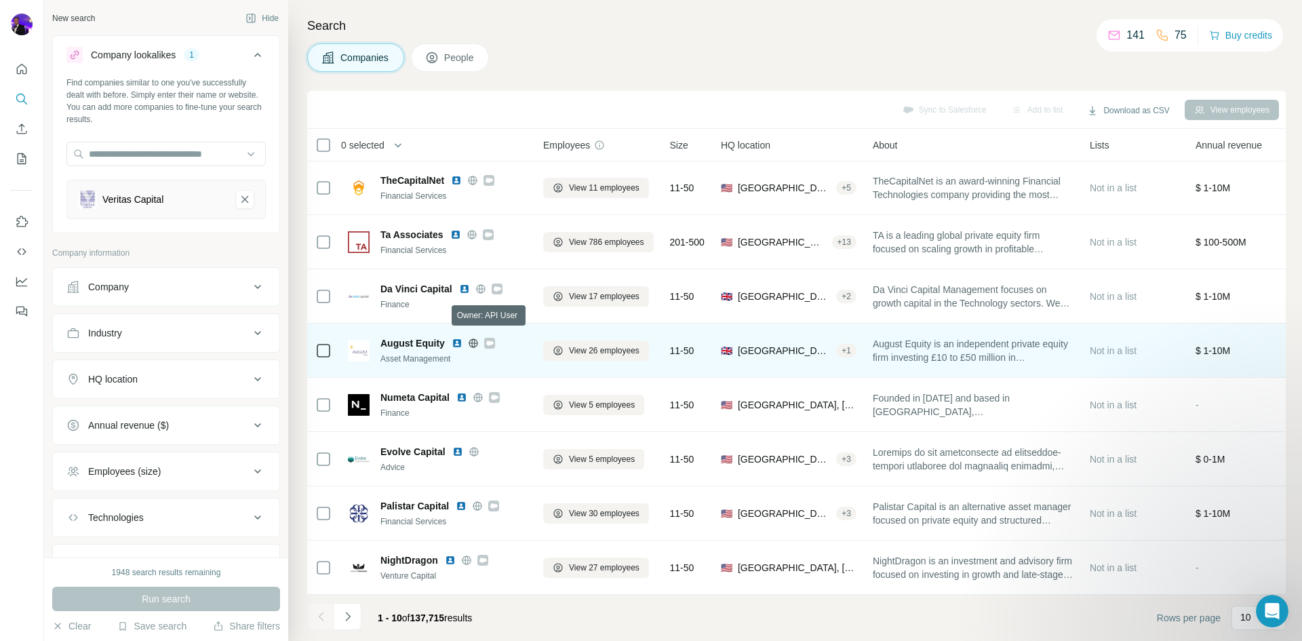
click at [491, 338] on icon at bounding box center [489, 343] width 8 height 11
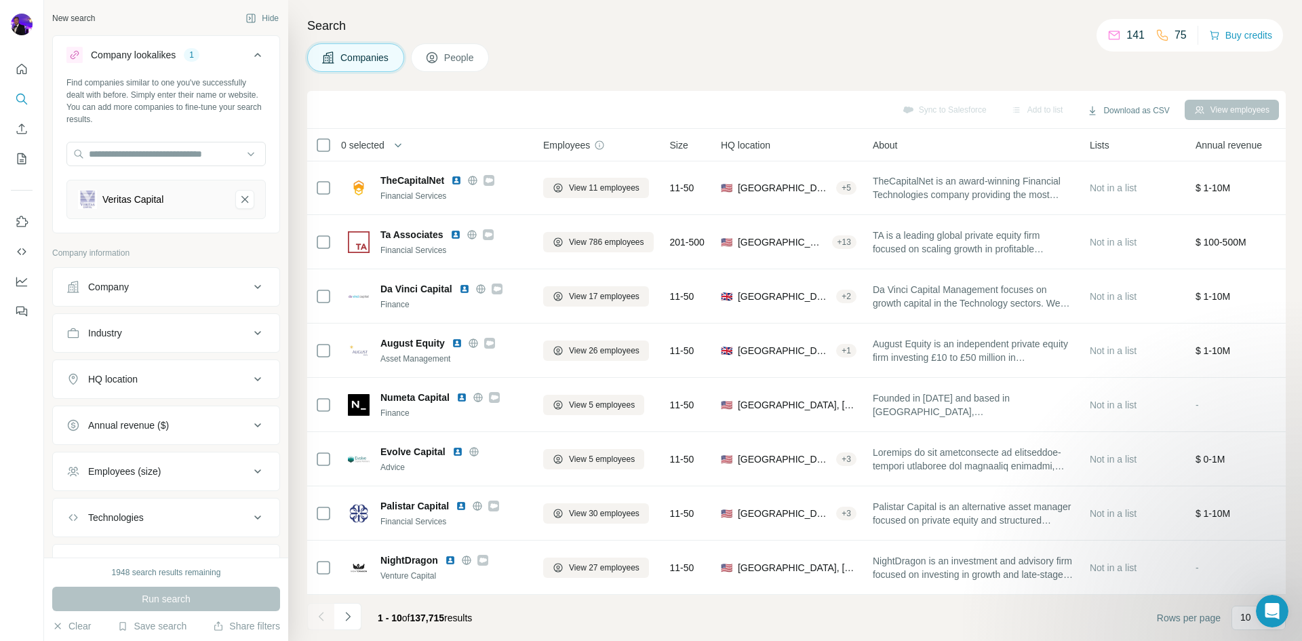
drag, startPoint x: 613, startPoint y: 346, endPoint x: 902, endPoint y: 57, distance: 407.9
click at [910, 43] on div "Companies People" at bounding box center [796, 57] width 978 height 28
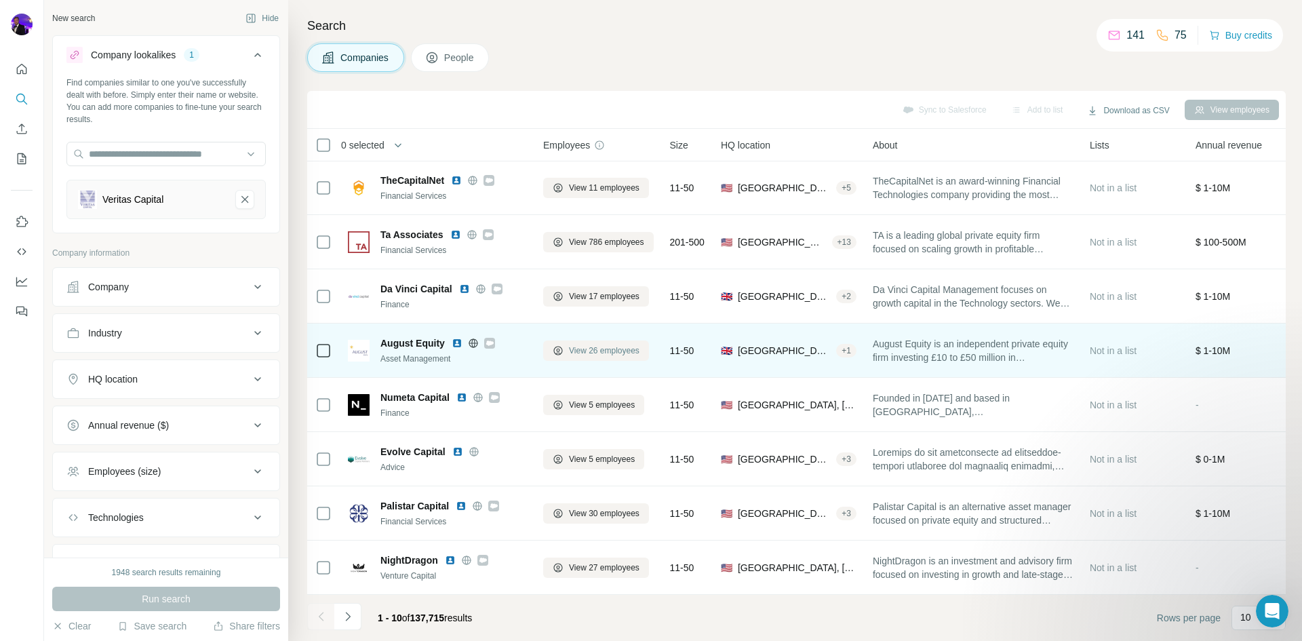
click at [618, 347] on span "View 26 employees" at bounding box center [604, 350] width 70 height 12
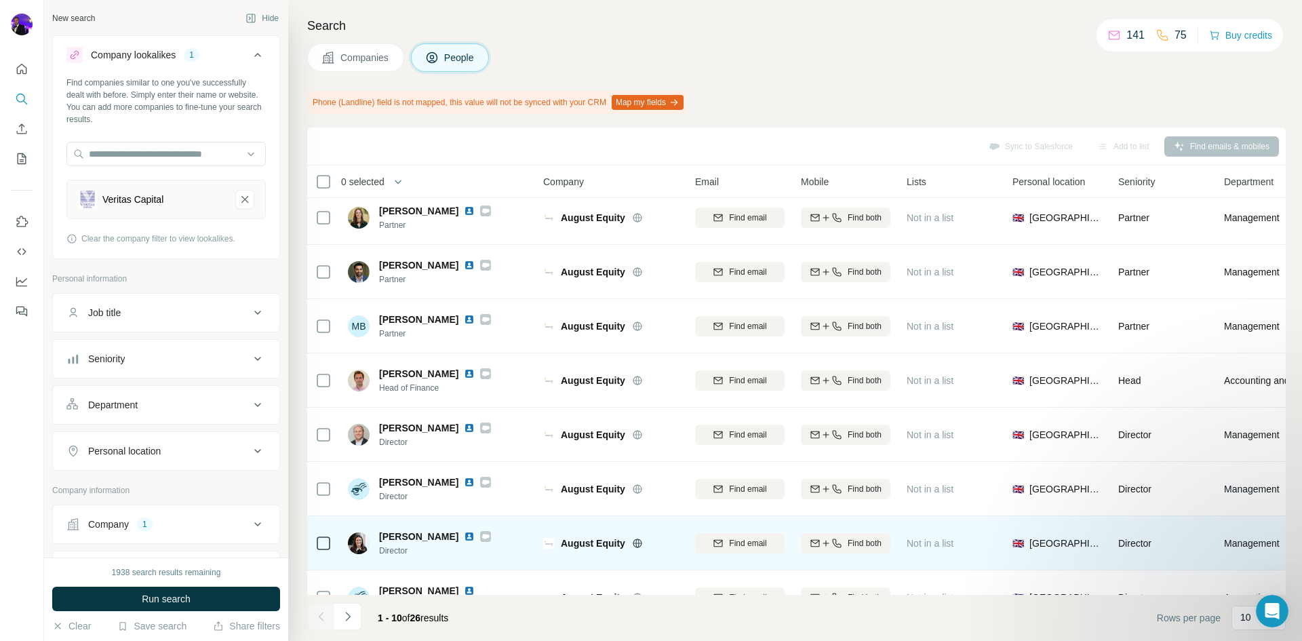
scroll to position [153, 0]
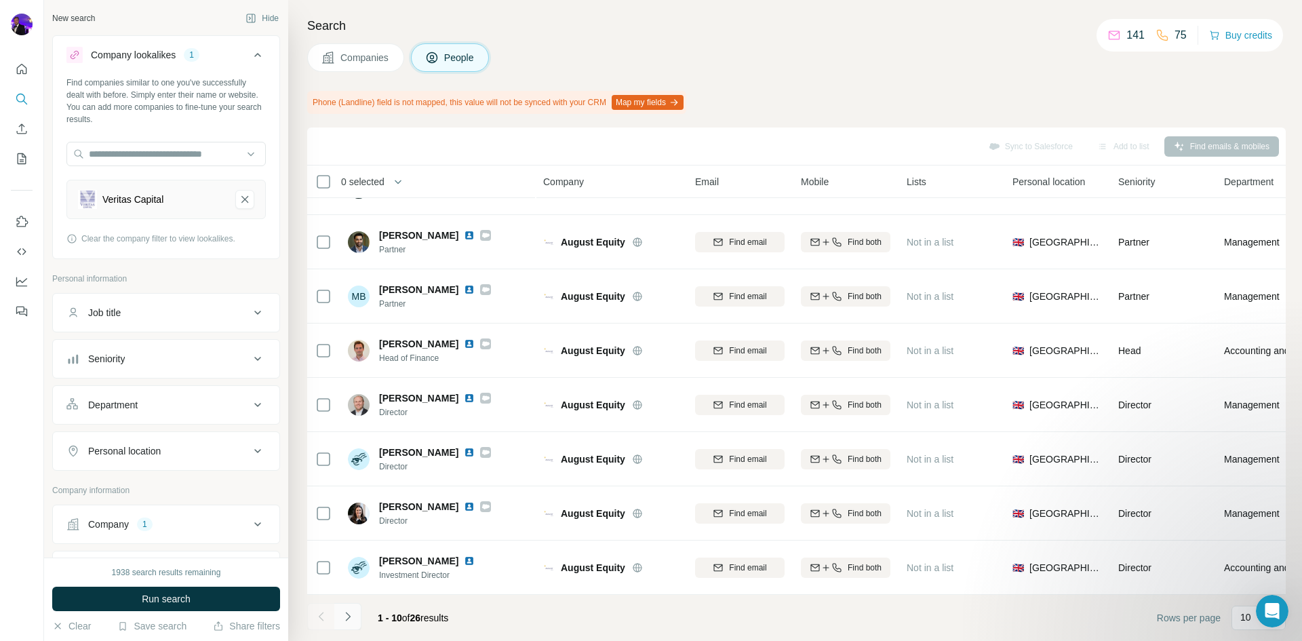
click at [352, 616] on icon "Navigate to next page" at bounding box center [348, 616] width 14 height 14
click at [352, 620] on icon "Navigate to next page" at bounding box center [348, 616] width 14 height 14
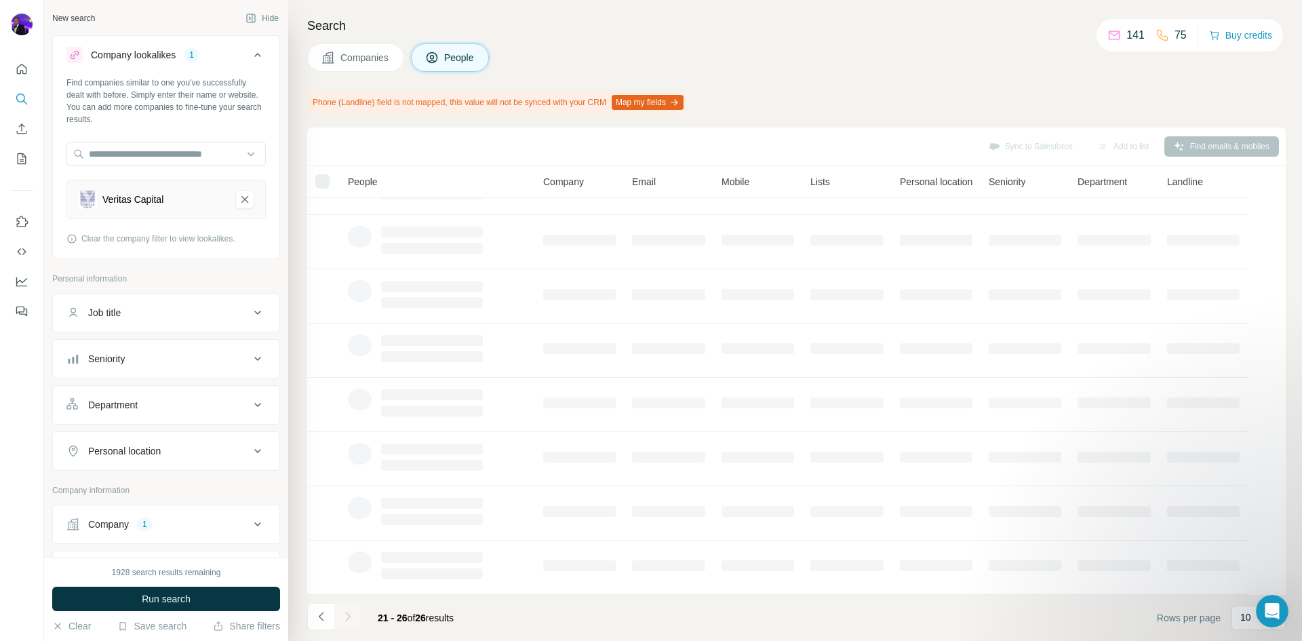
scroll to position [0, 0]
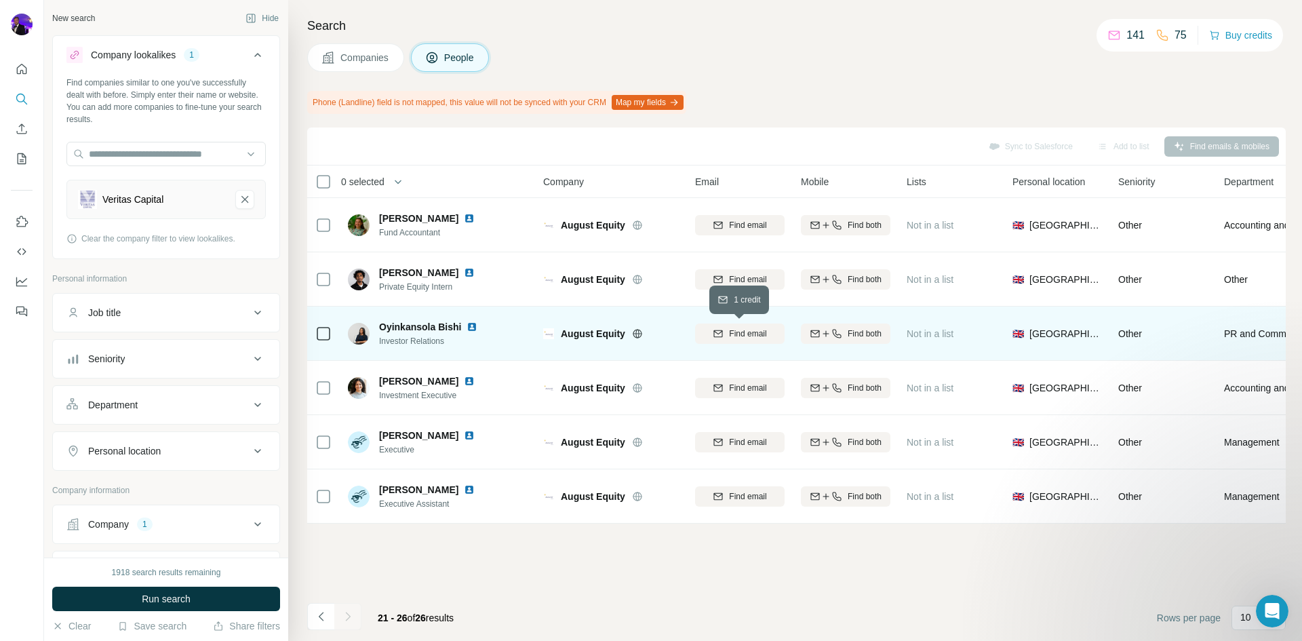
click at [736, 333] on span "Find email" at bounding box center [747, 333] width 37 height 12
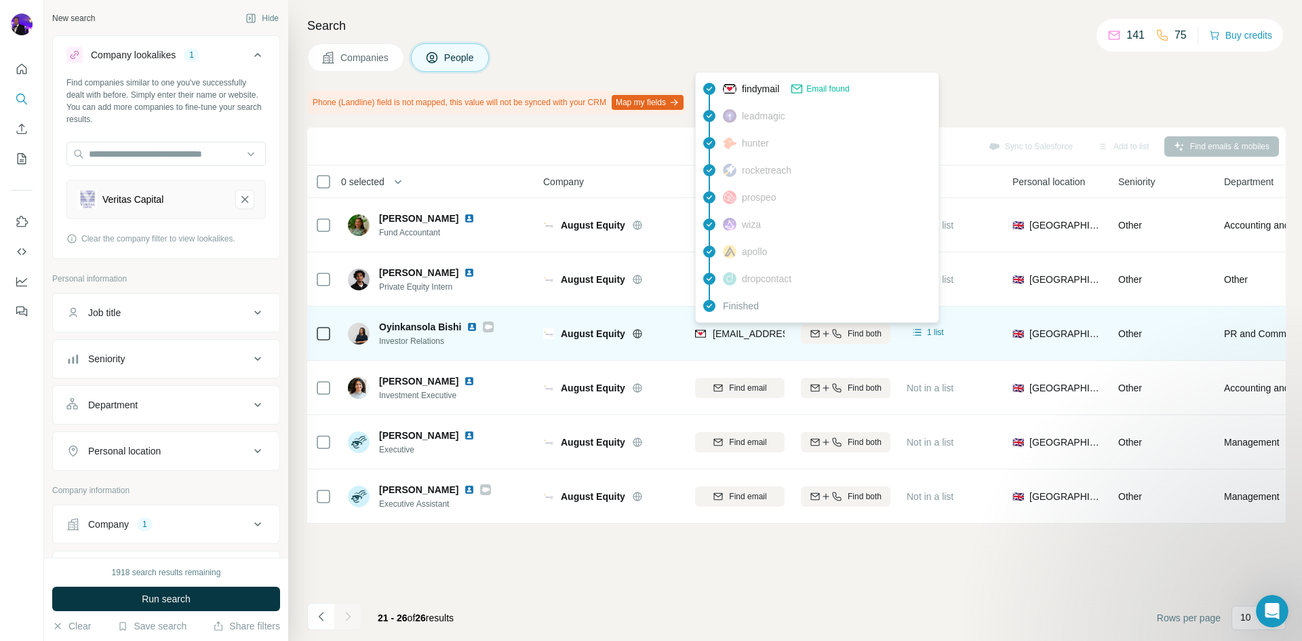
click at [755, 334] on span "[EMAIL_ADDRESS][DOMAIN_NAME]" at bounding box center [792, 333] width 161 height 11
click at [697, 332] on img at bounding box center [700, 334] width 11 height 14
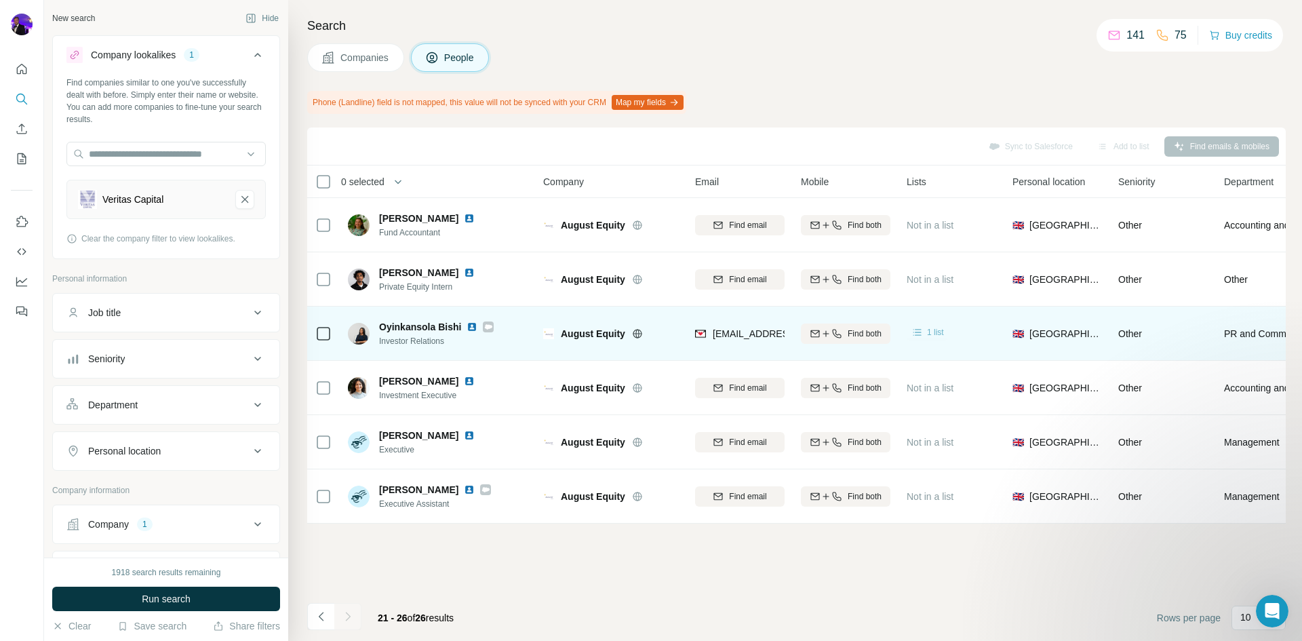
click at [923, 327] on icon at bounding box center [917, 332] width 14 height 14
click at [982, 322] on div "1 list" at bounding box center [950, 333] width 89 height 37
click at [868, 332] on span "Find both" at bounding box center [864, 333] width 34 height 12
click at [1129, 81] on div "Search Companies People Phone (Landline) field is not mapped, this value will n…" at bounding box center [794, 320] width 1013 height 641
